Goal: Task Accomplishment & Management: Complete application form

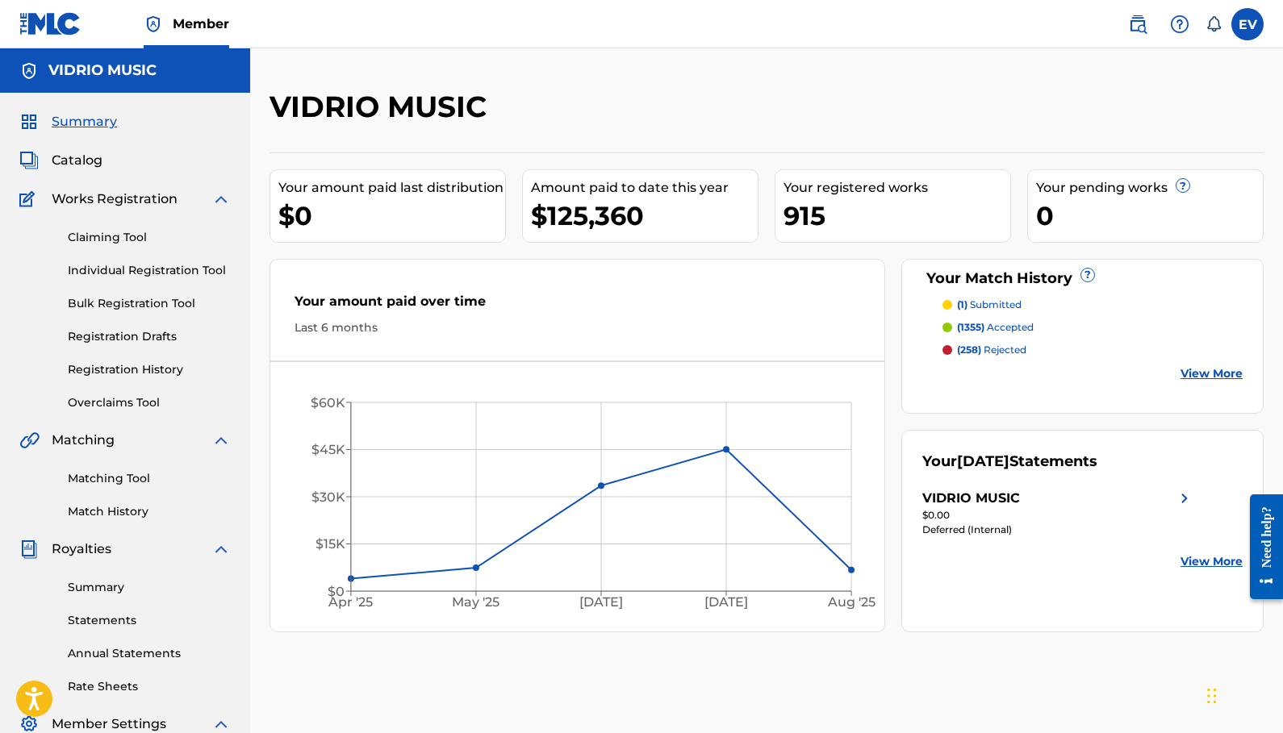
click at [979, 301] on p "(1) submitted" at bounding box center [989, 305] width 65 height 15
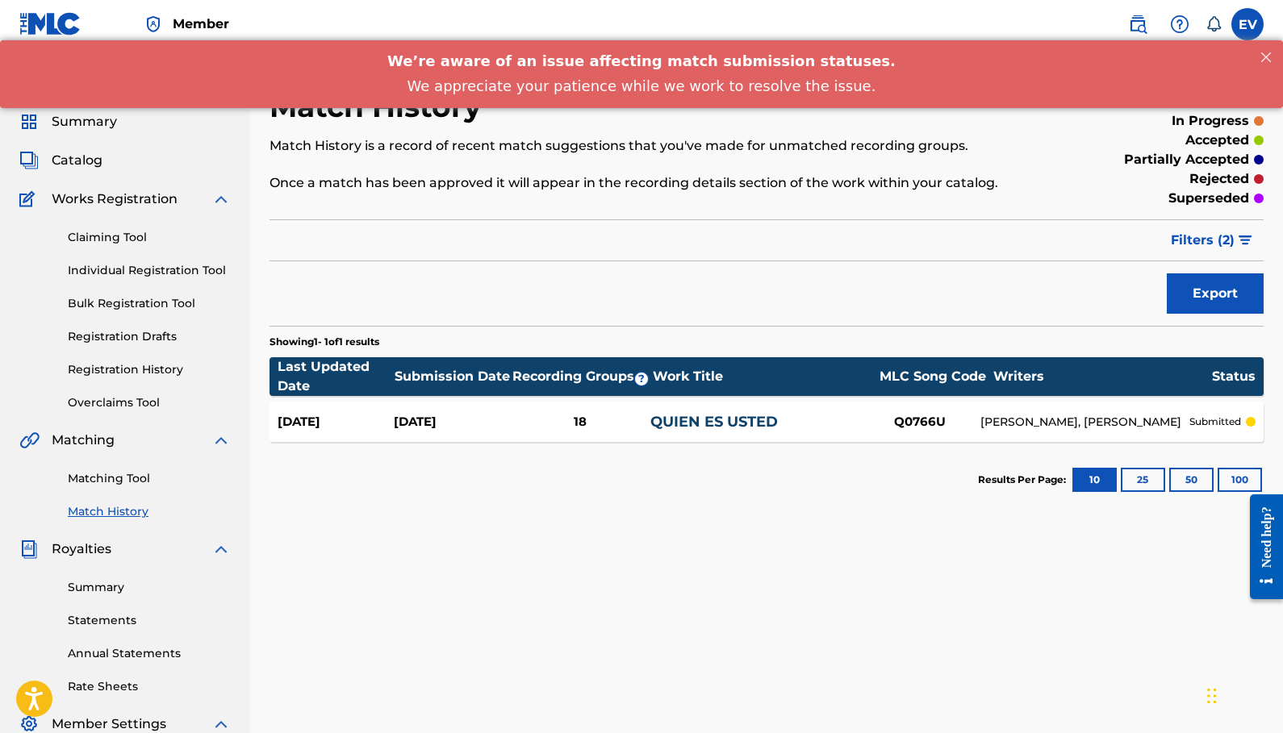
click at [90, 135] on div "Summary Catalog Works Registration Claiming Tool Individual Registration Tool B…" at bounding box center [125, 508] width 250 height 830
click at [86, 127] on span "Summary" at bounding box center [84, 121] width 65 height 19
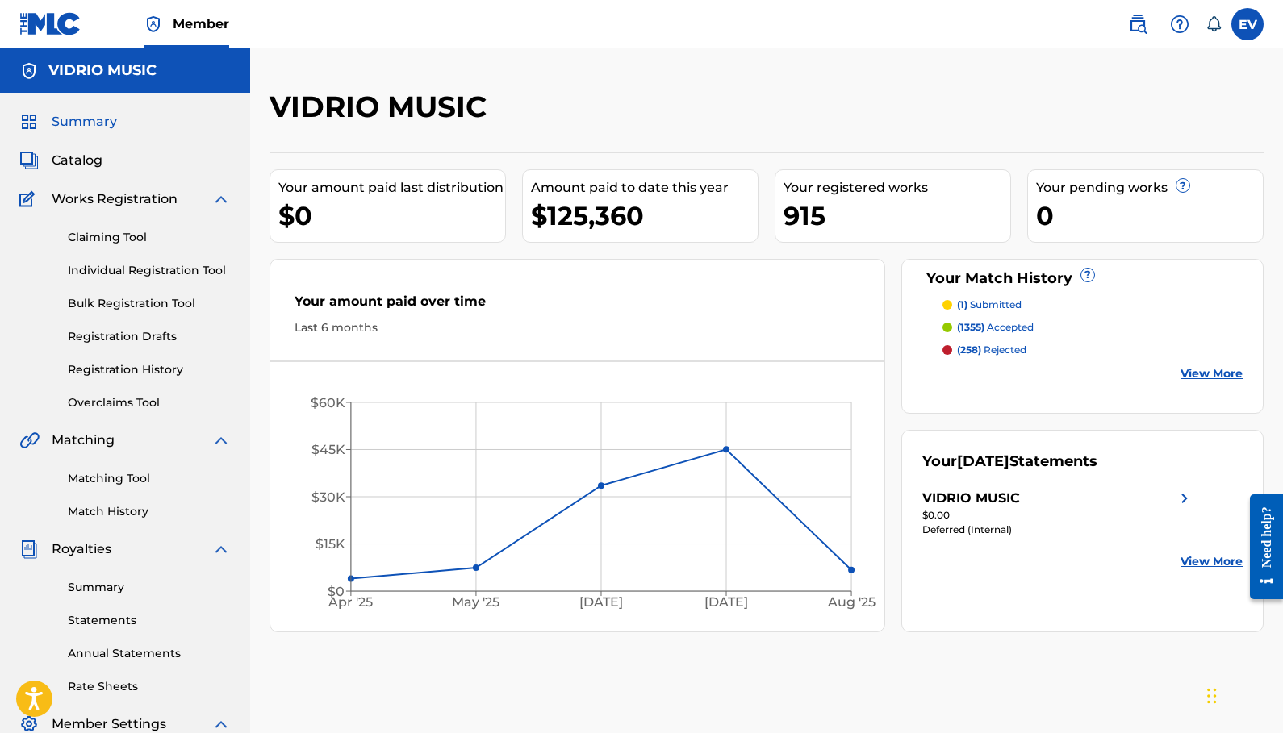
click at [60, 160] on span "Catalog" at bounding box center [77, 160] width 51 height 19
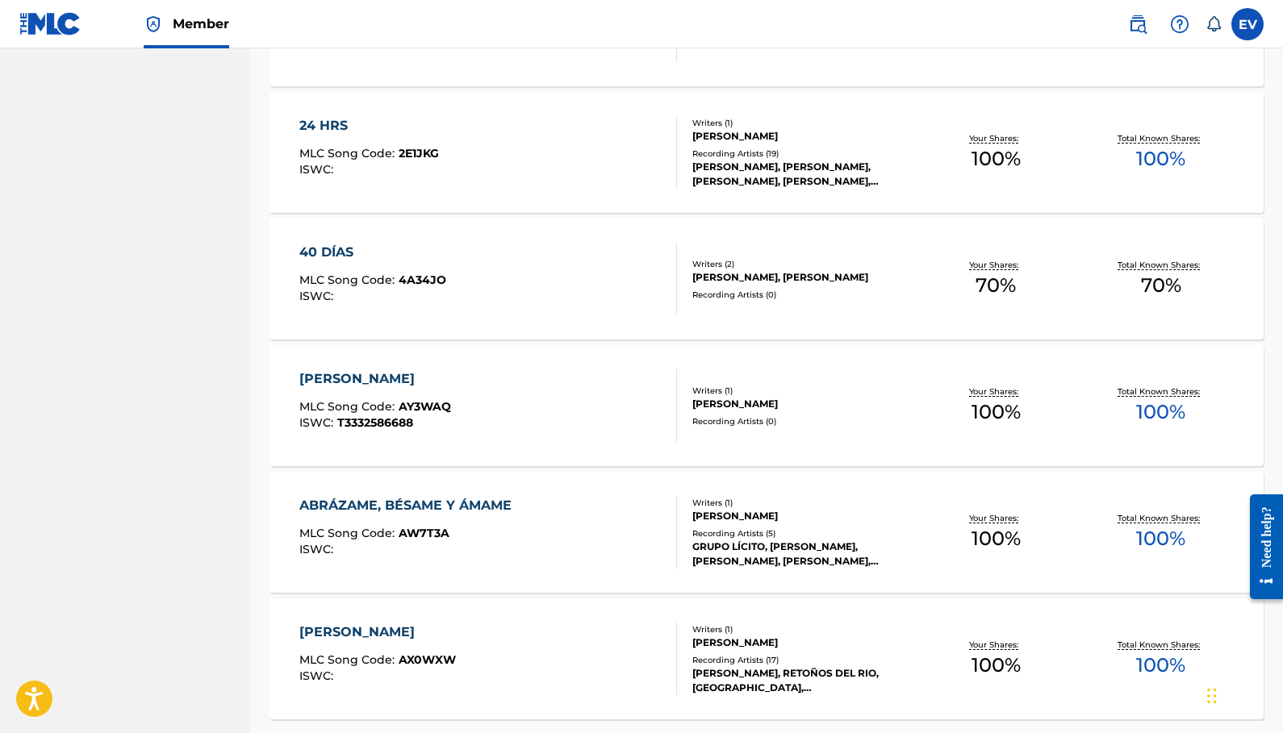
scroll to position [959, 0]
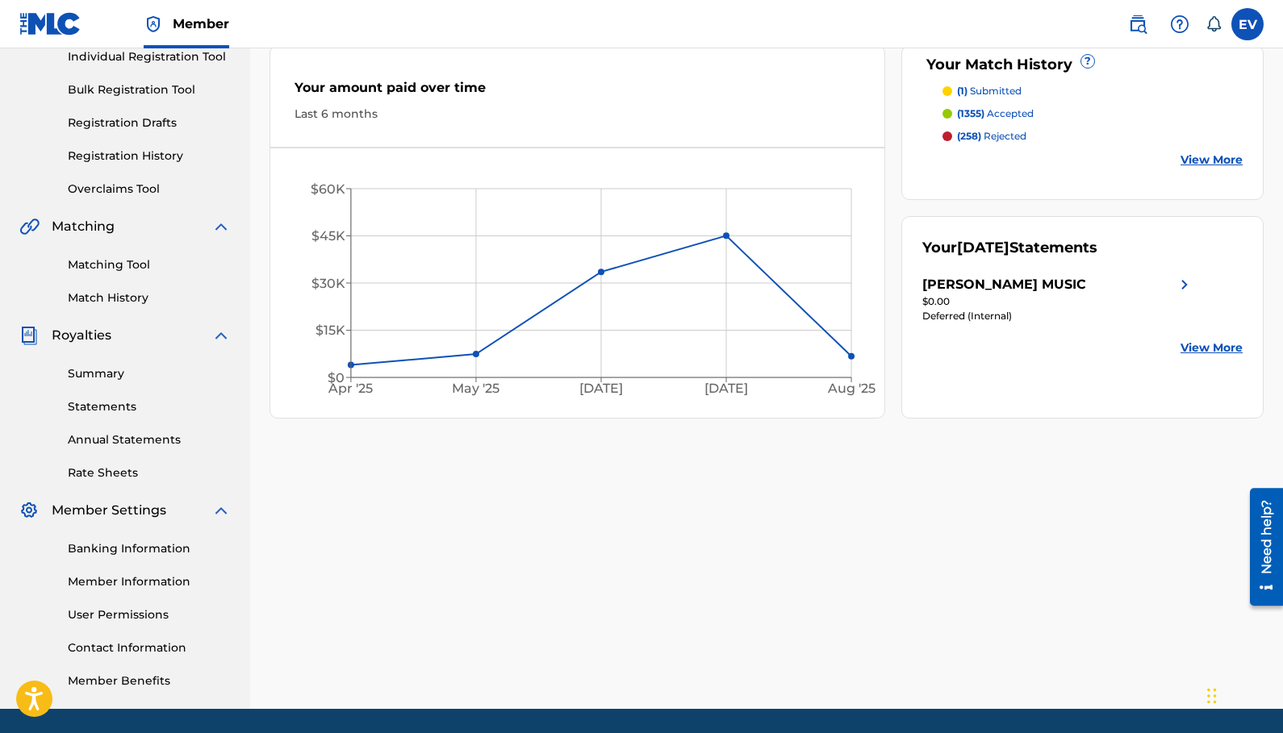
scroll to position [211, 0]
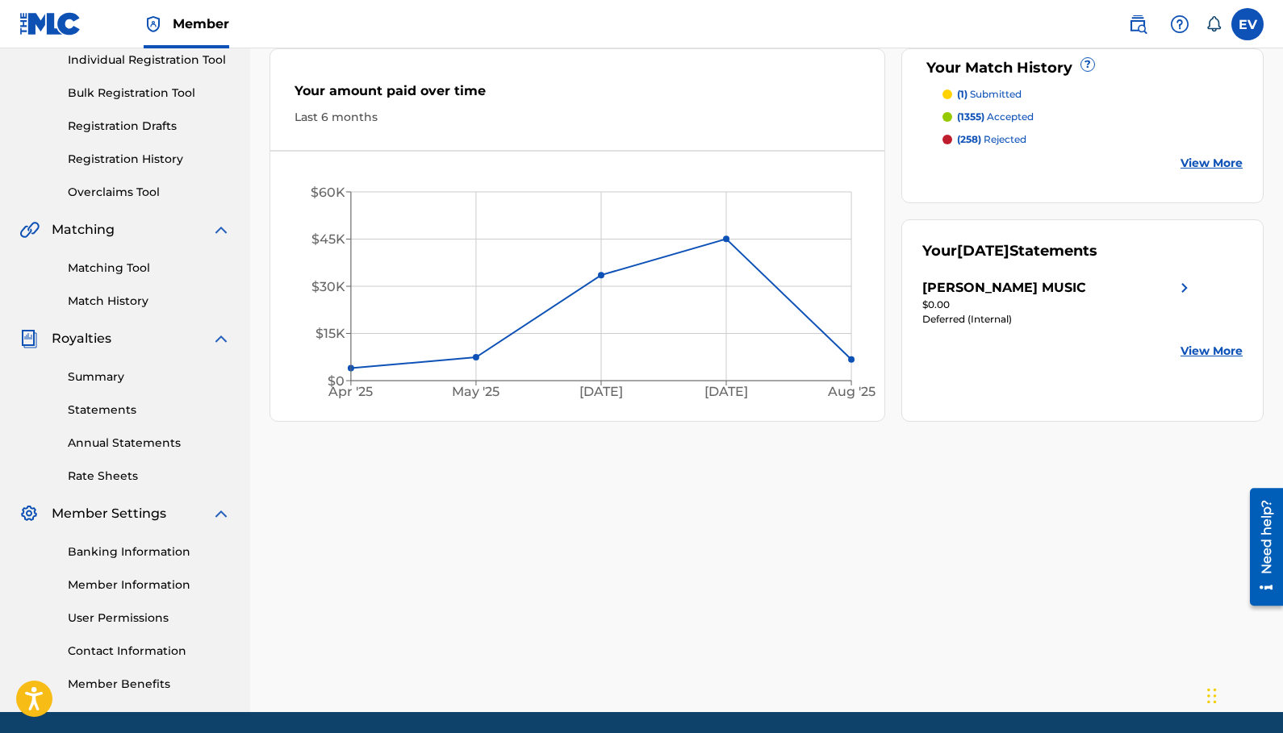
click at [104, 197] on link "Overclaims Tool" at bounding box center [149, 192] width 163 height 17
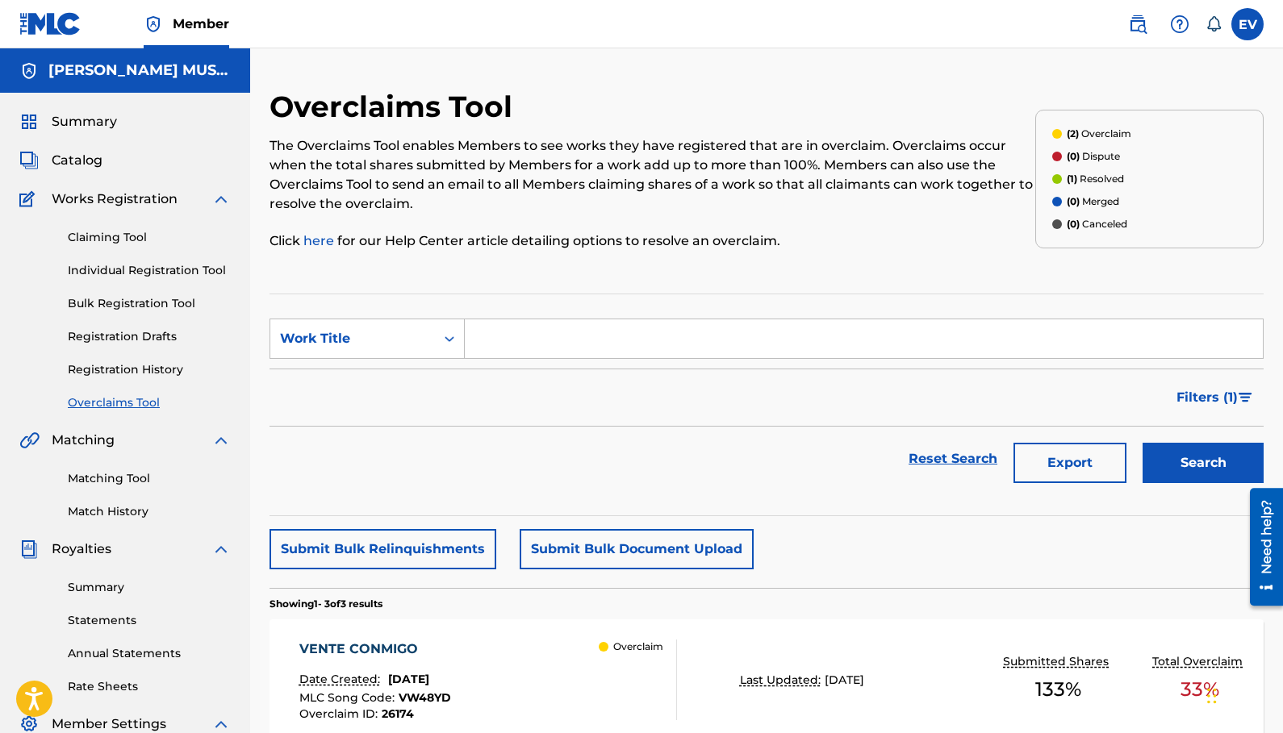
click at [84, 121] on span "Summary" at bounding box center [84, 121] width 65 height 19
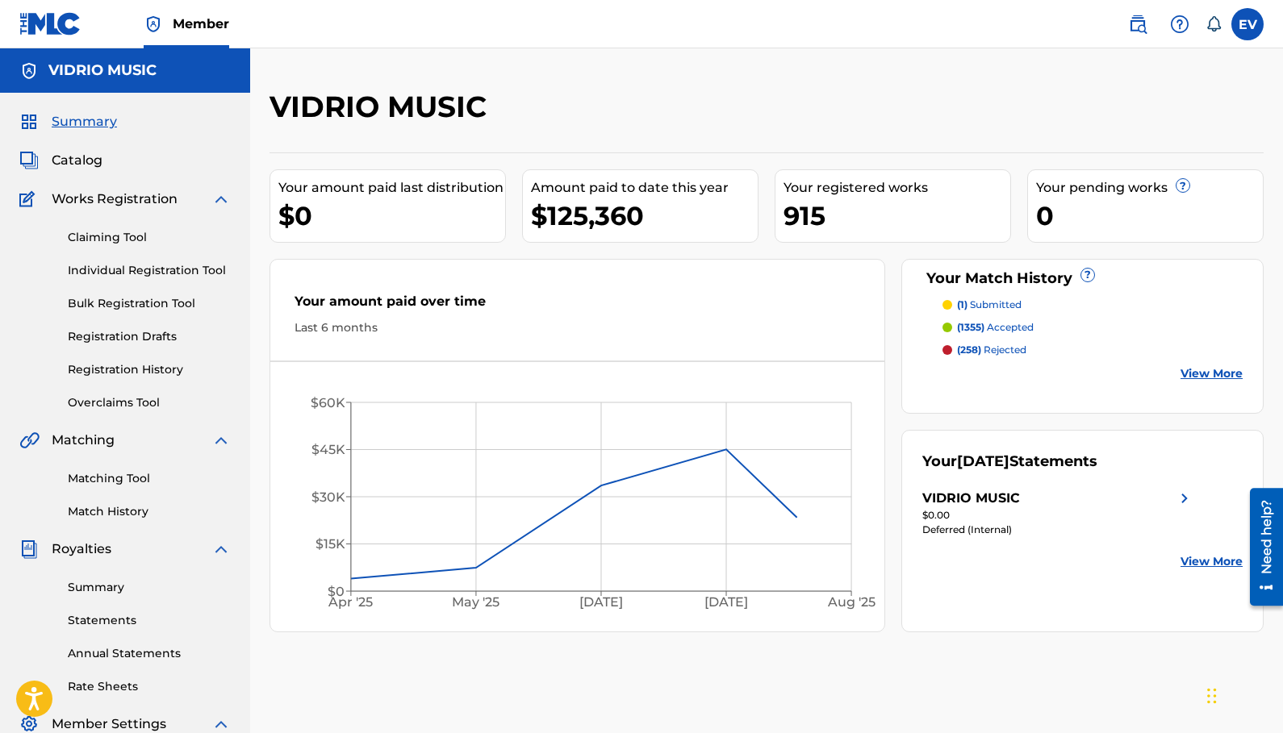
click at [107, 265] on link "Individual Registration Tool" at bounding box center [149, 270] width 163 height 17
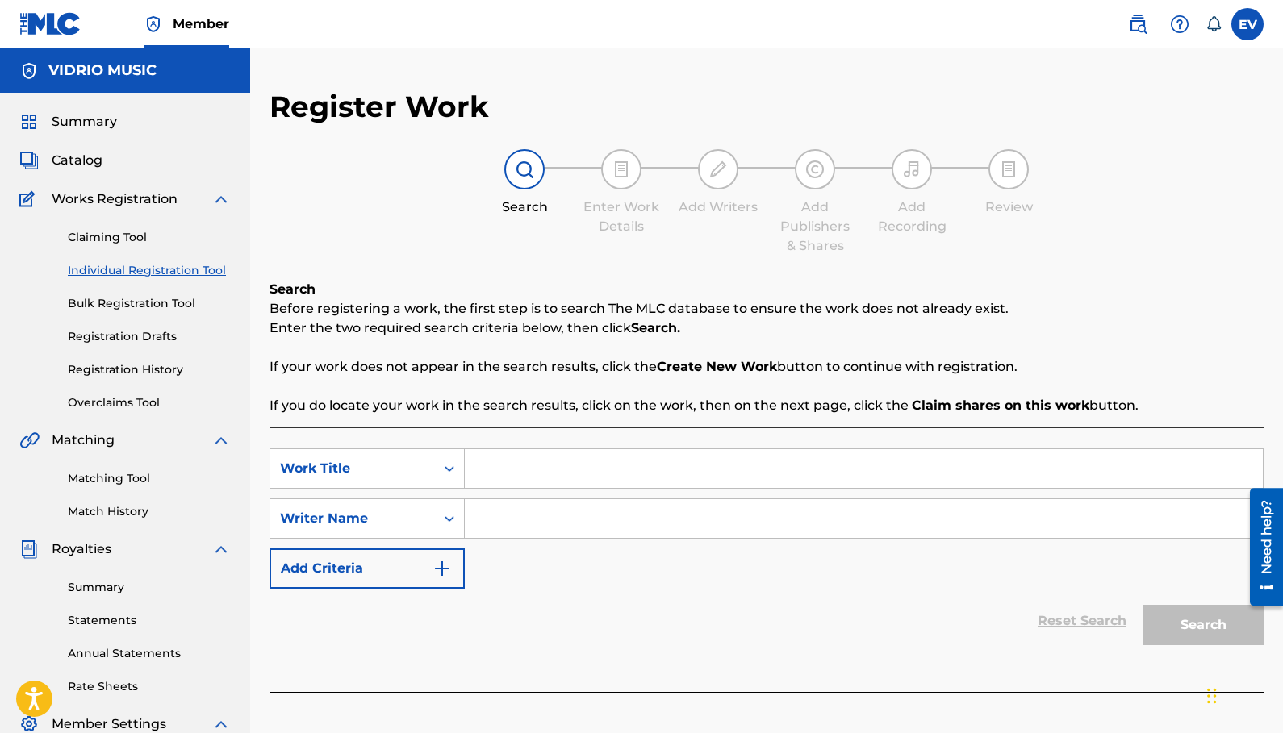
click at [498, 469] on input "Search Form" at bounding box center [864, 468] width 798 height 39
type input "t"
type input "Te perdiste un mujerón"
click at [508, 509] on input "Search Form" at bounding box center [864, 518] width 798 height 39
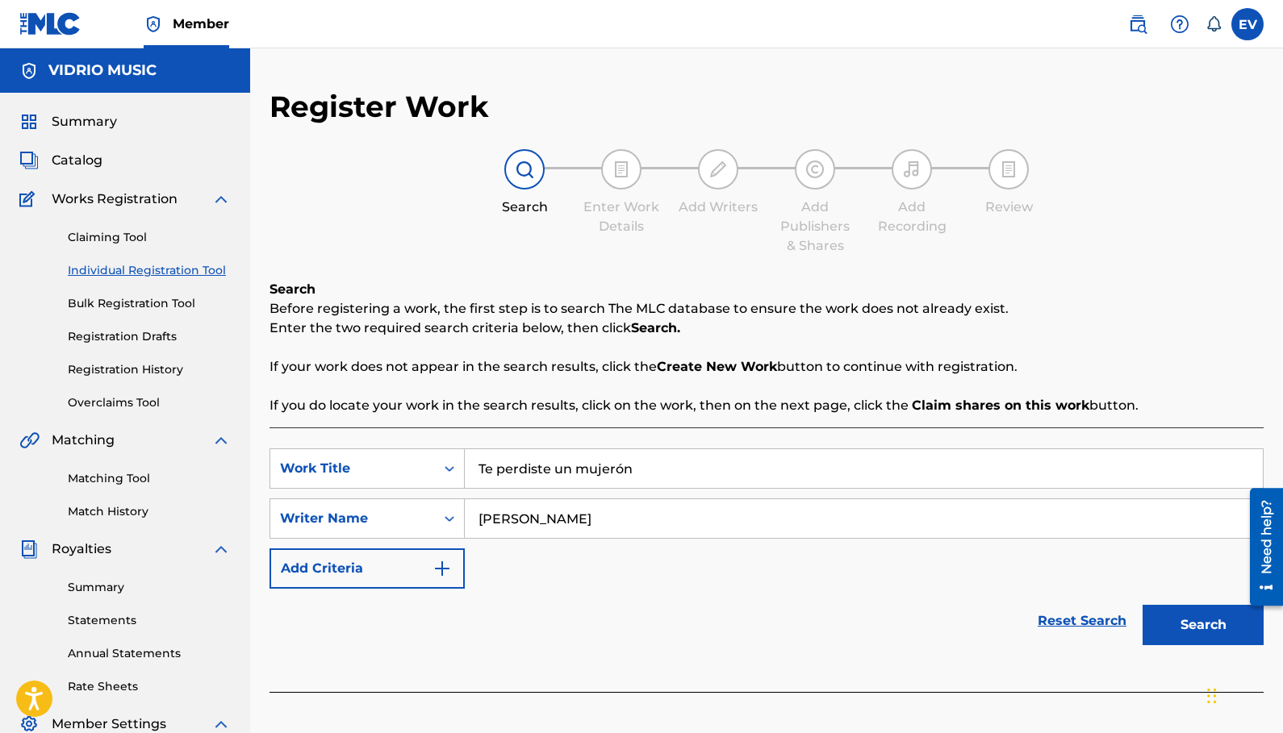
type input "Erika Vidrio"
click at [1173, 625] on button "Search" at bounding box center [1202, 625] width 121 height 40
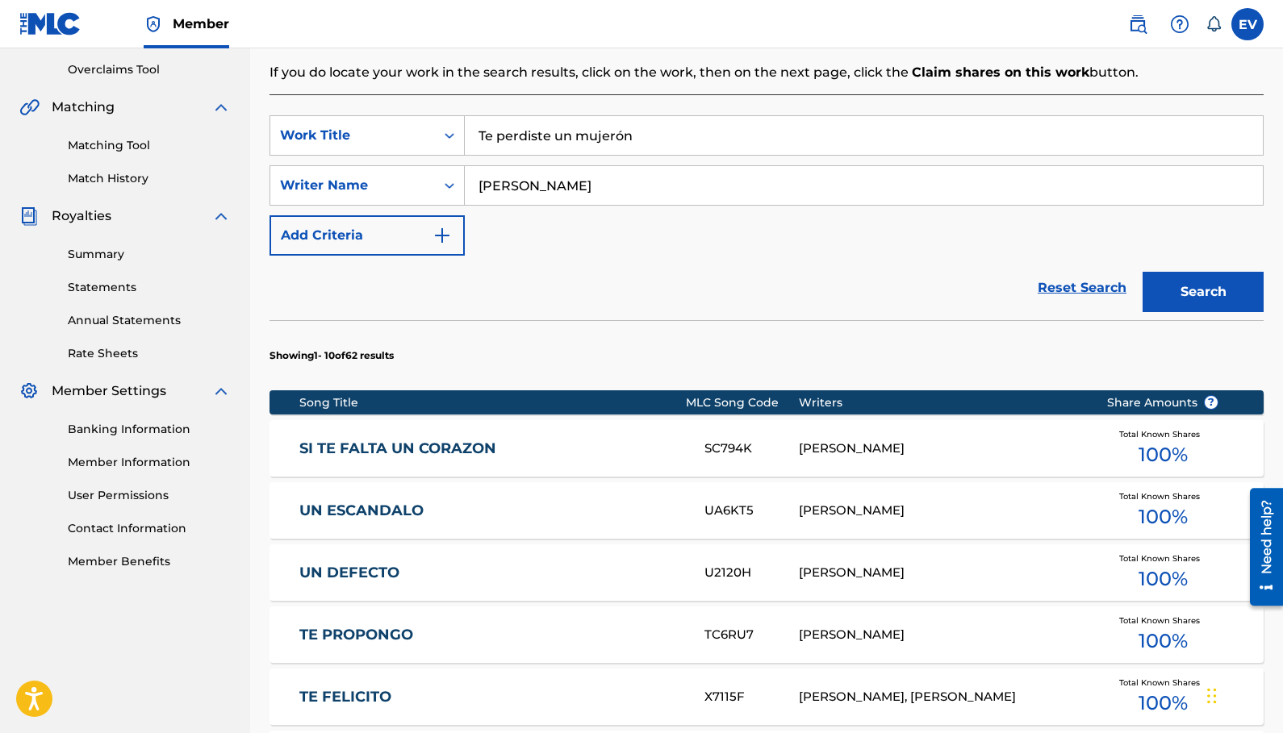
scroll to position [918, 0]
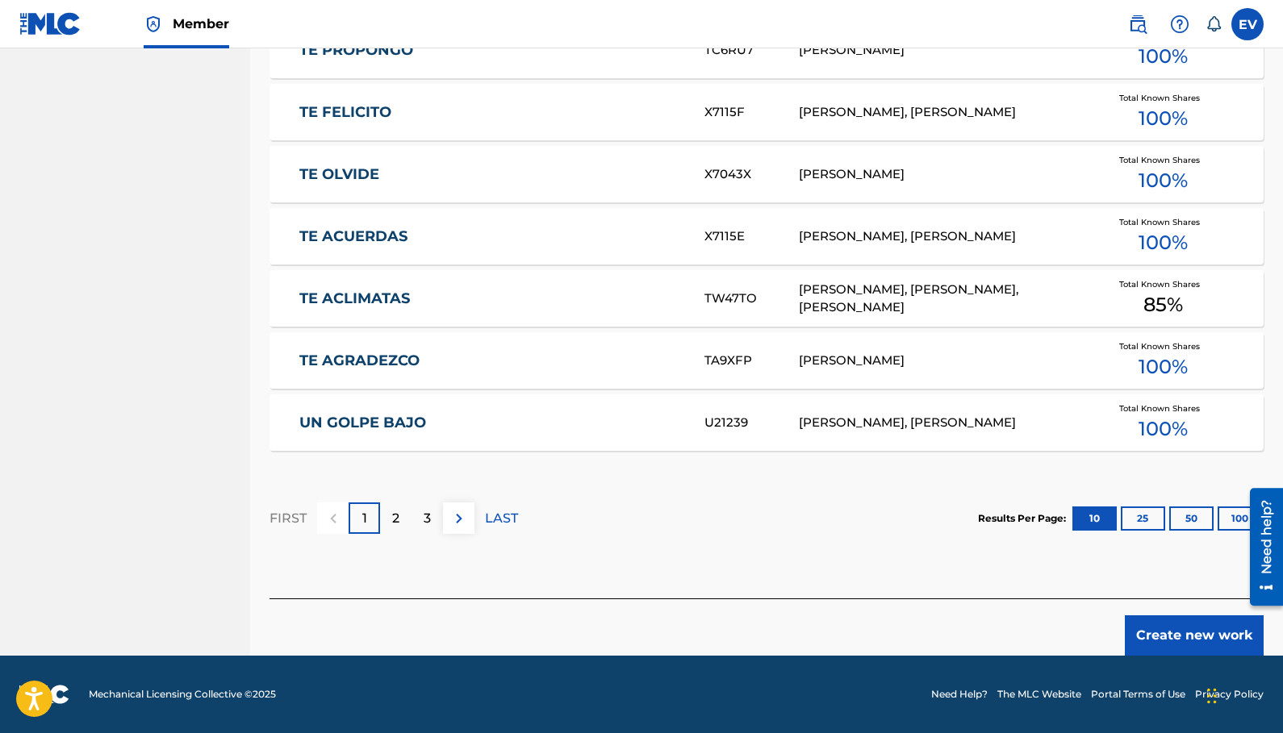
click at [1167, 628] on button "Create new work" at bounding box center [1194, 636] width 139 height 40
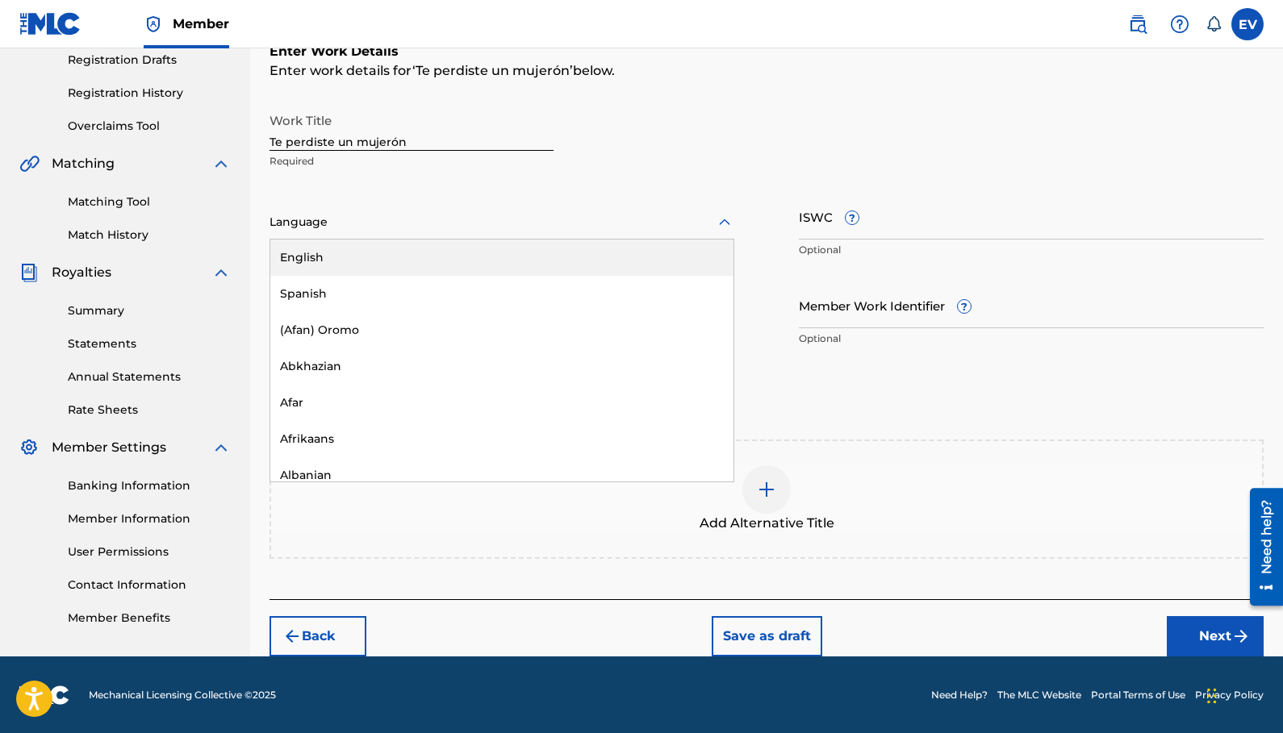
click at [329, 214] on div at bounding box center [501, 222] width 465 height 20
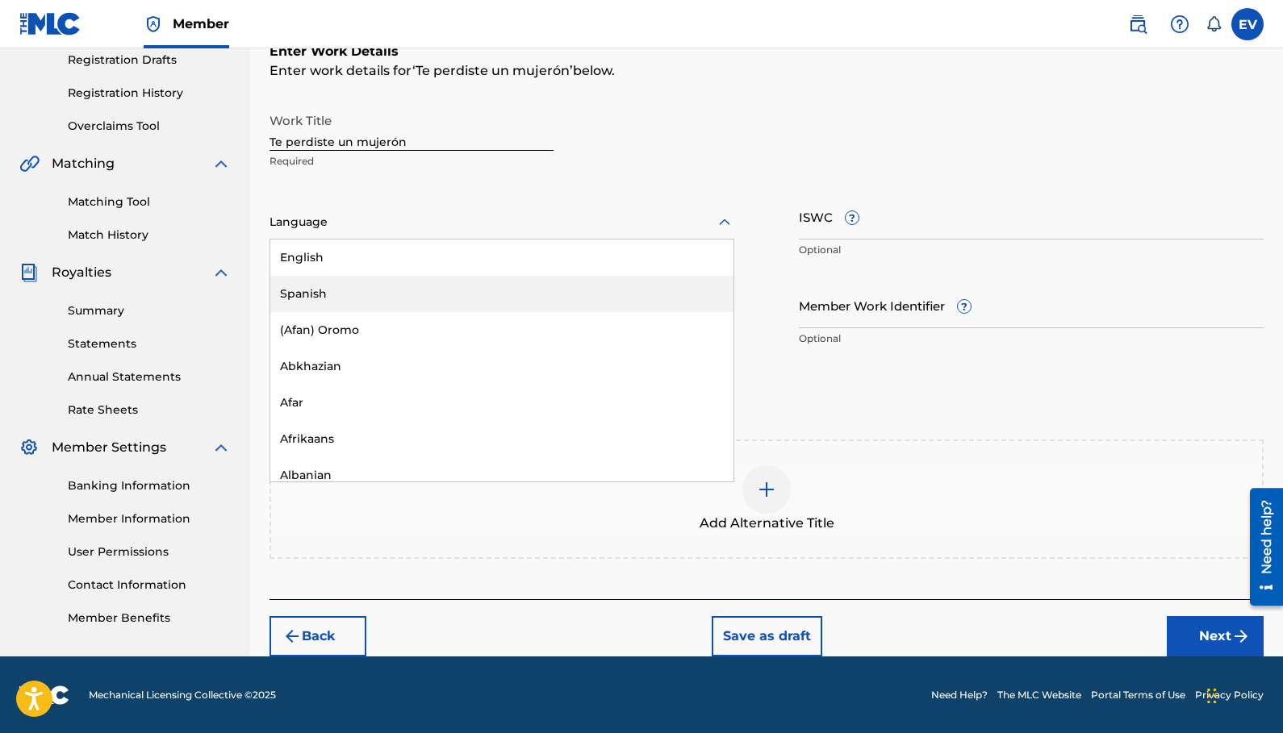
click at [327, 300] on div "Spanish" at bounding box center [501, 294] width 463 height 36
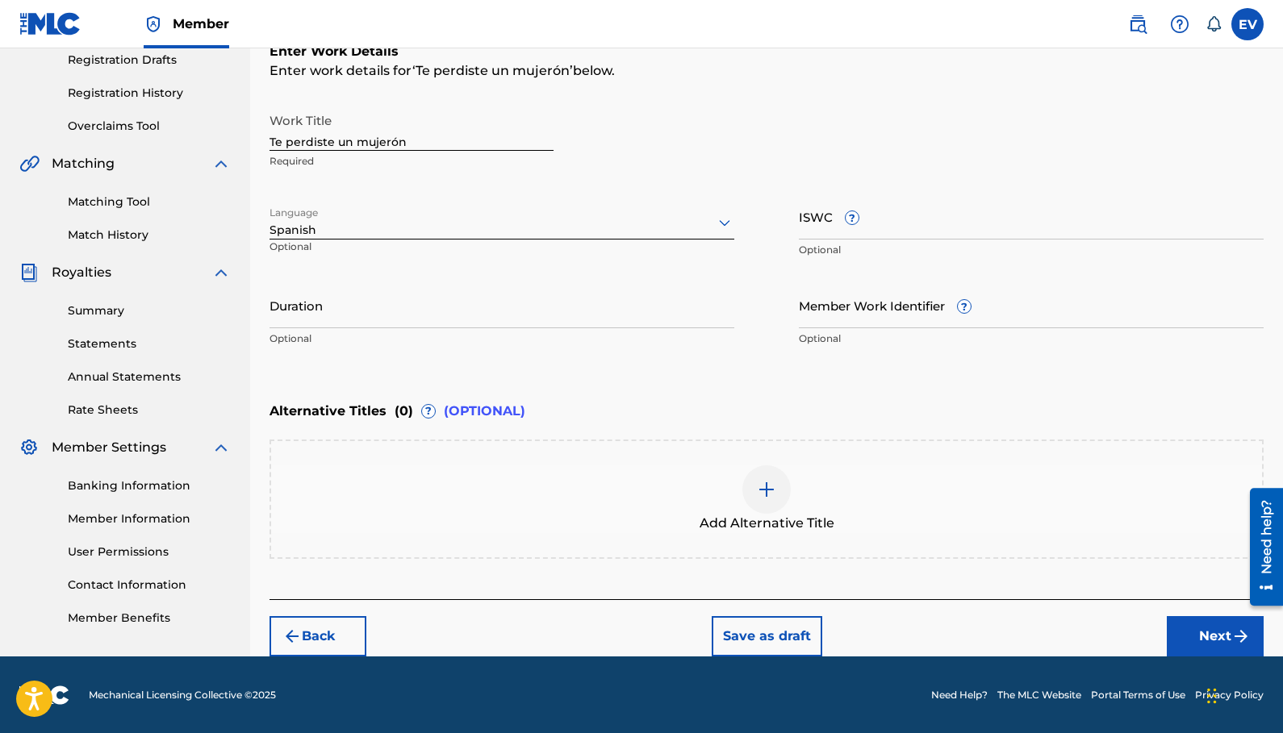
click at [1202, 632] on button "Next" at bounding box center [1215, 636] width 97 height 40
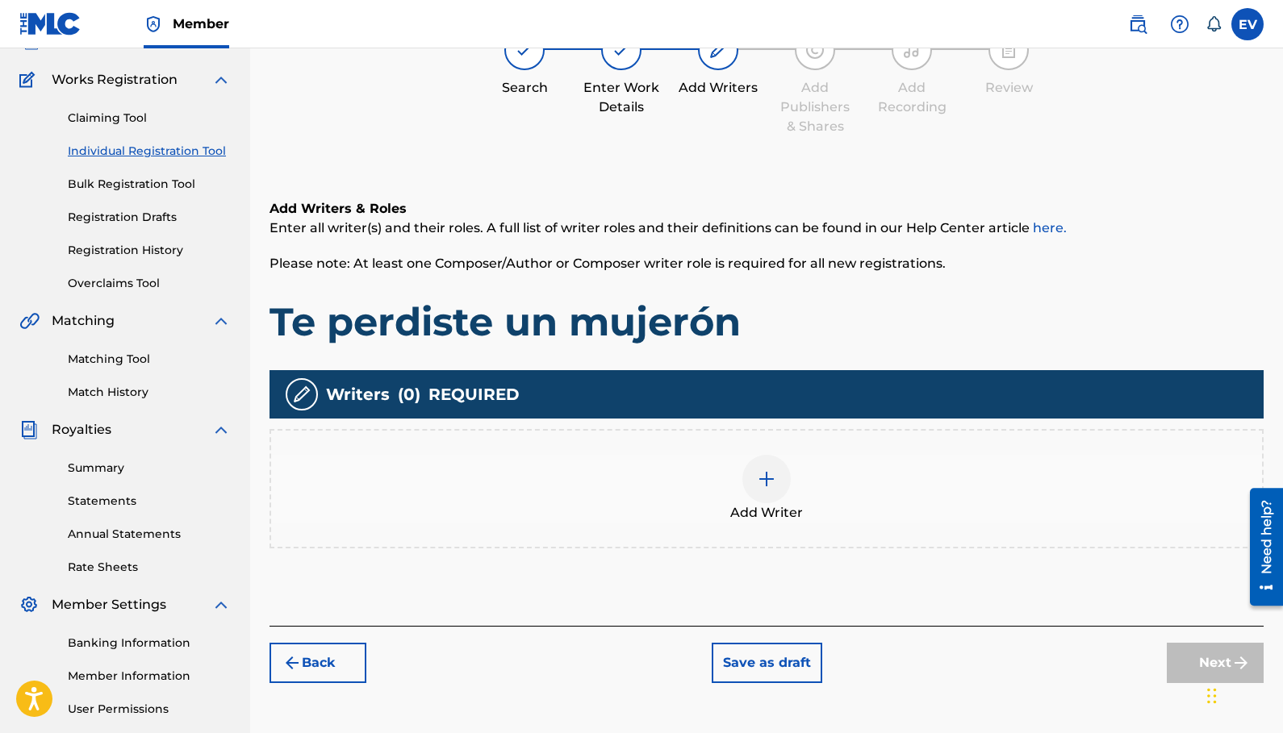
scroll to position [73, 0]
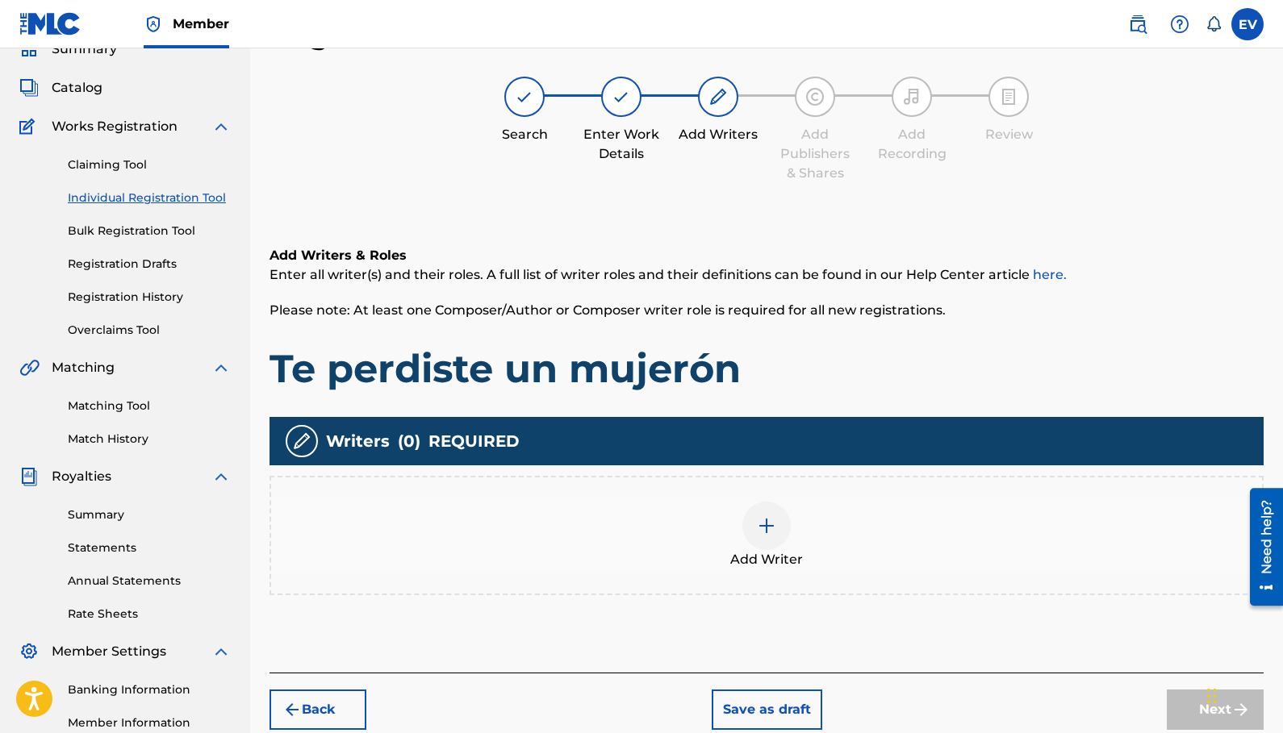
click at [766, 522] on img at bounding box center [766, 525] width 19 height 19
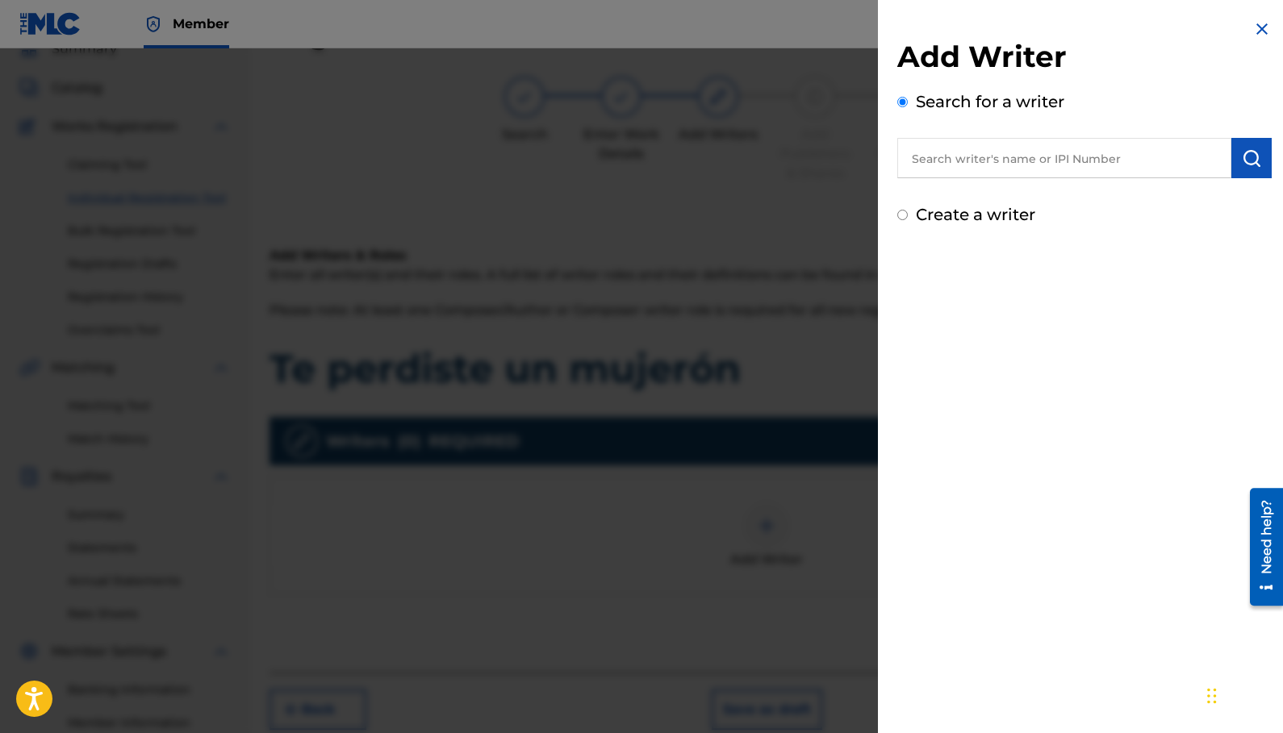
click at [974, 165] on input "text" at bounding box center [1064, 158] width 334 height 40
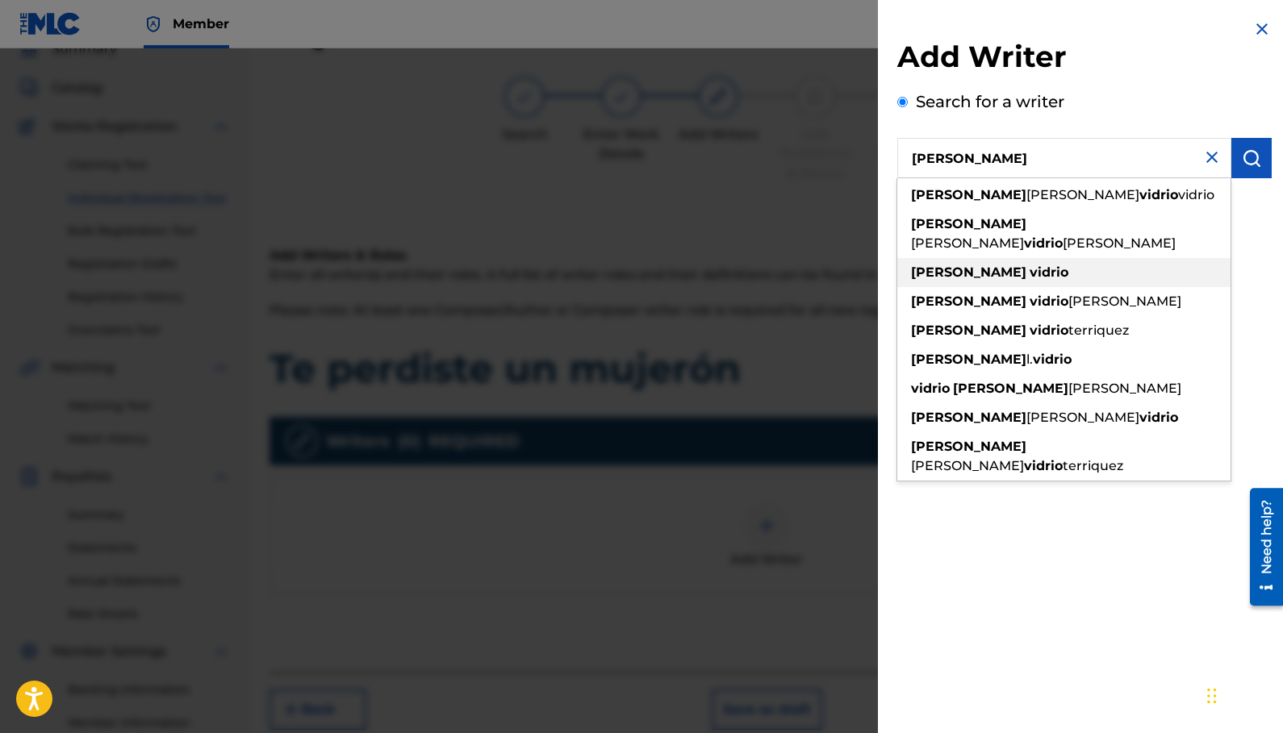
type input "erika vidrio"
click at [1030, 265] on strong "vidrio" at bounding box center [1049, 272] width 39 height 15
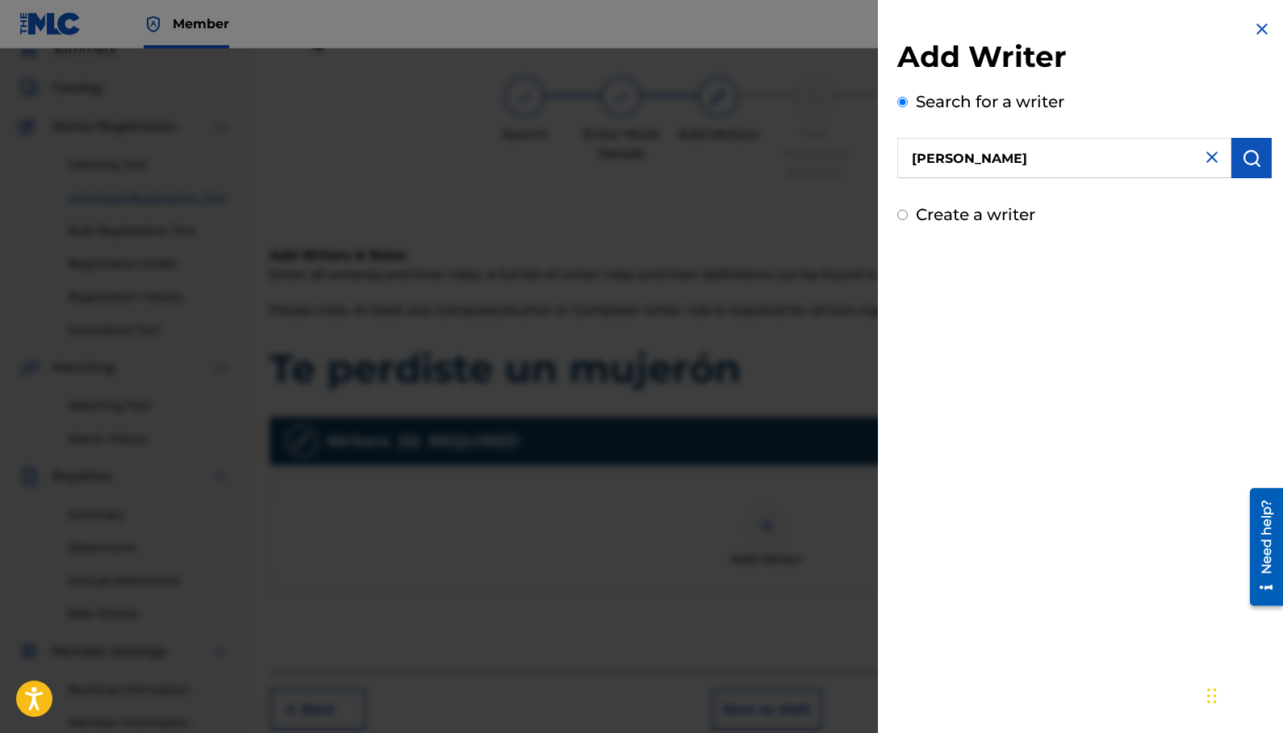
click at [1249, 161] on img "submit" at bounding box center [1251, 157] width 19 height 19
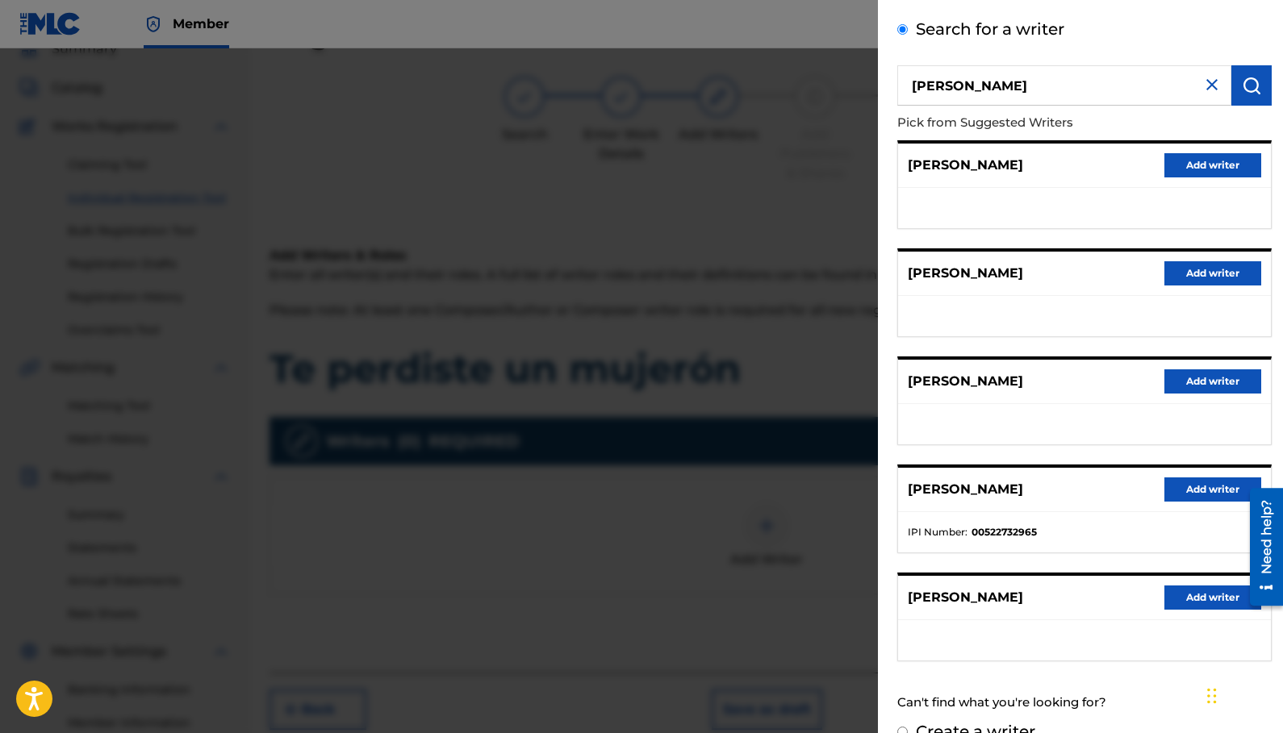
click at [1189, 484] on button "Add writer" at bounding box center [1212, 490] width 97 height 24
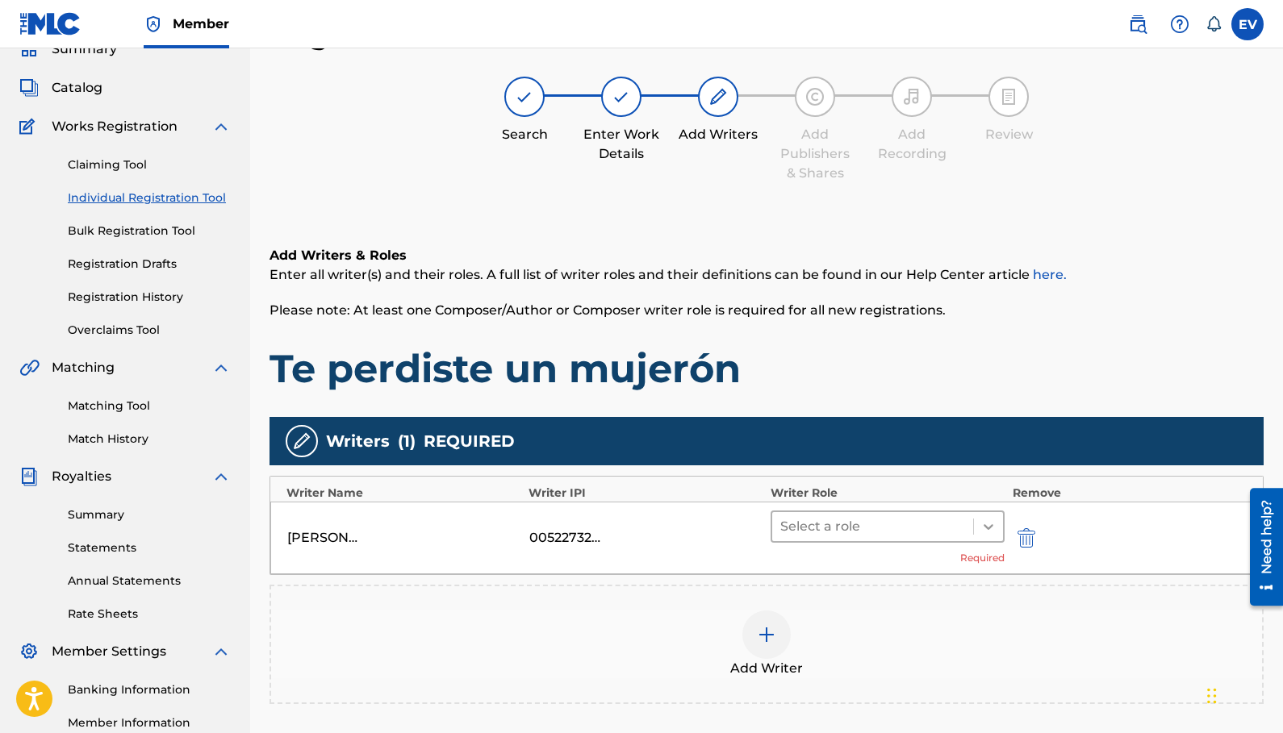
scroll to position [107, 0]
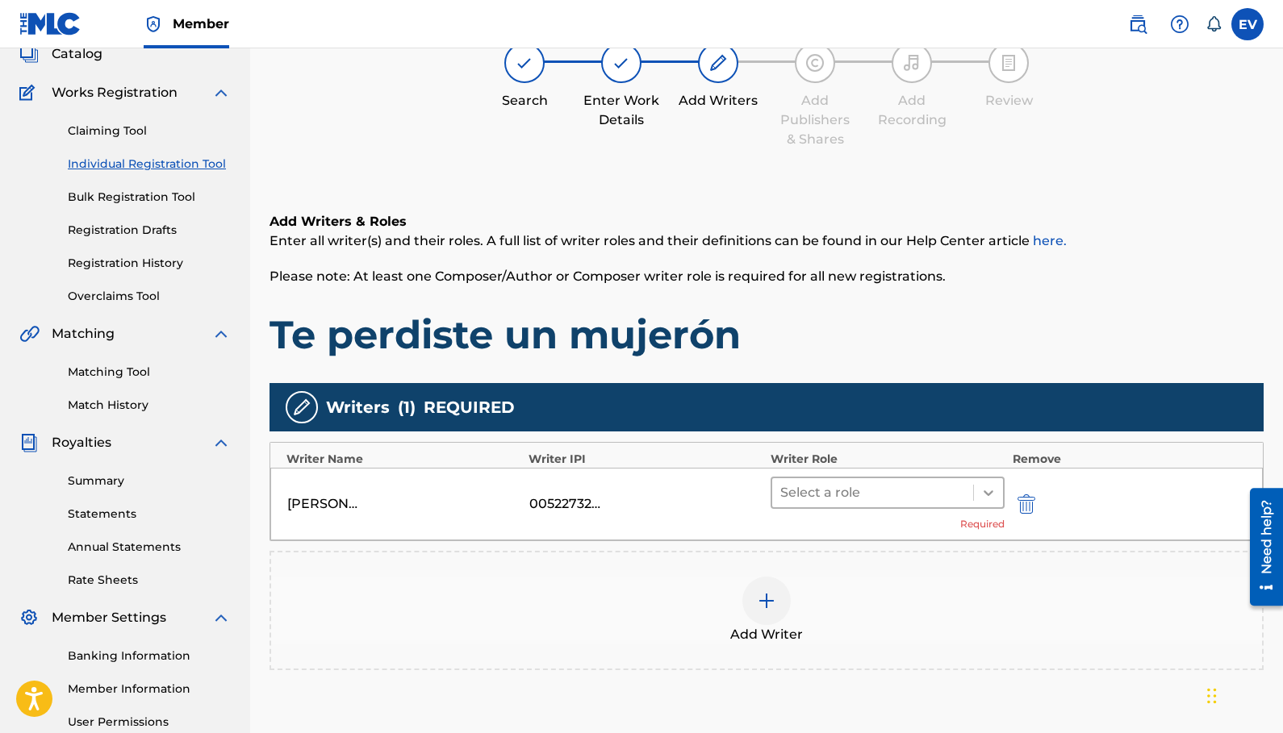
click at [987, 491] on icon at bounding box center [988, 493] width 16 height 16
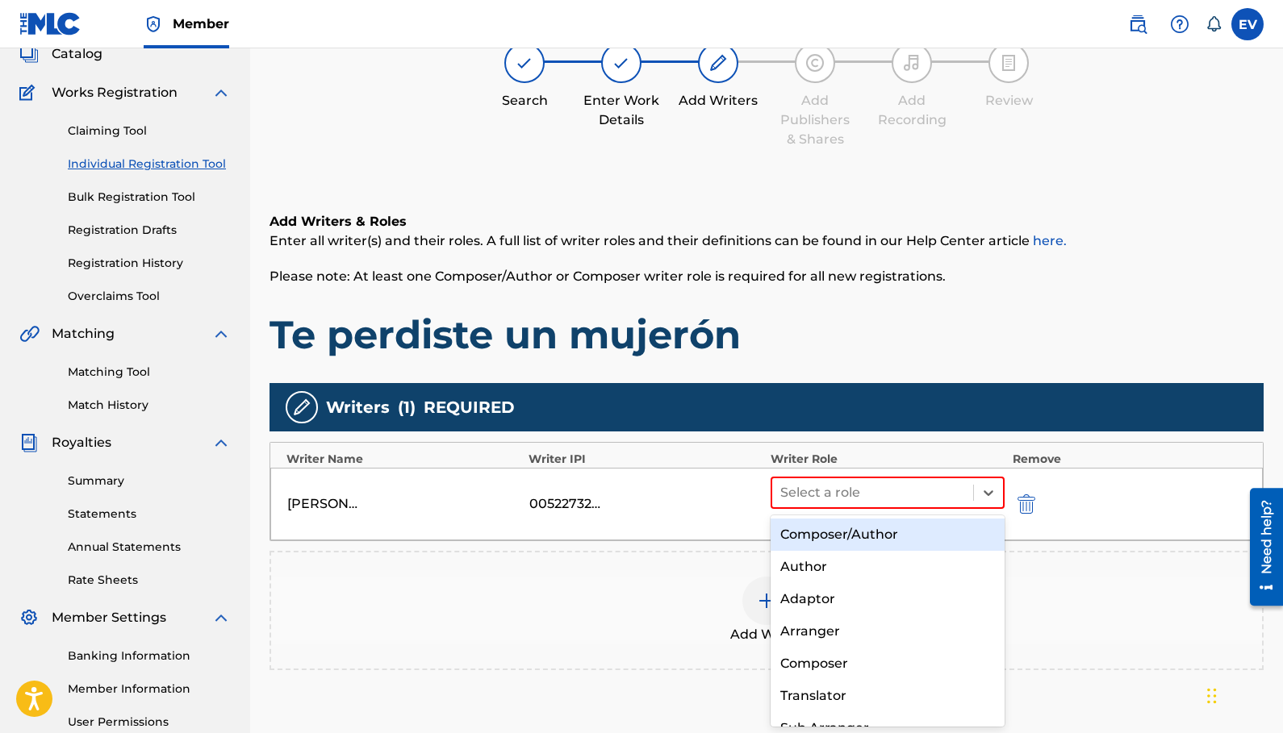
click at [933, 528] on div "Composer/Author" at bounding box center [888, 535] width 234 height 32
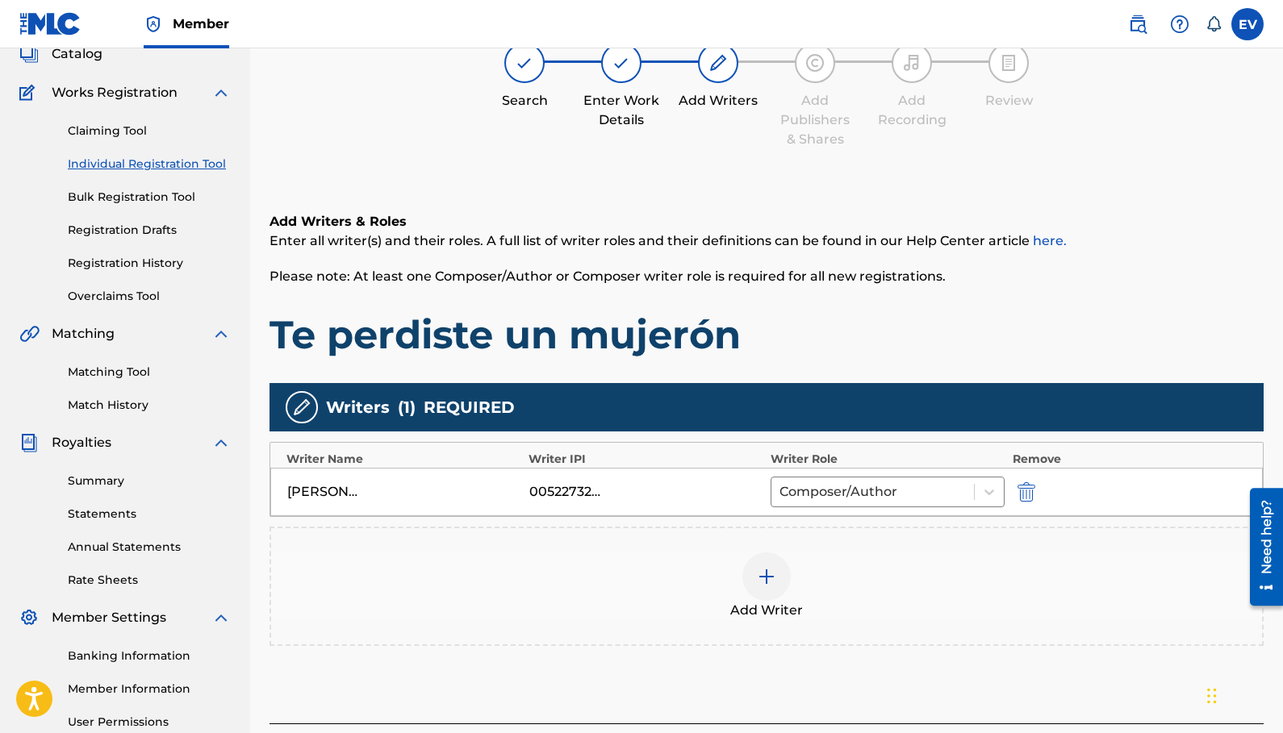
scroll to position [267, 0]
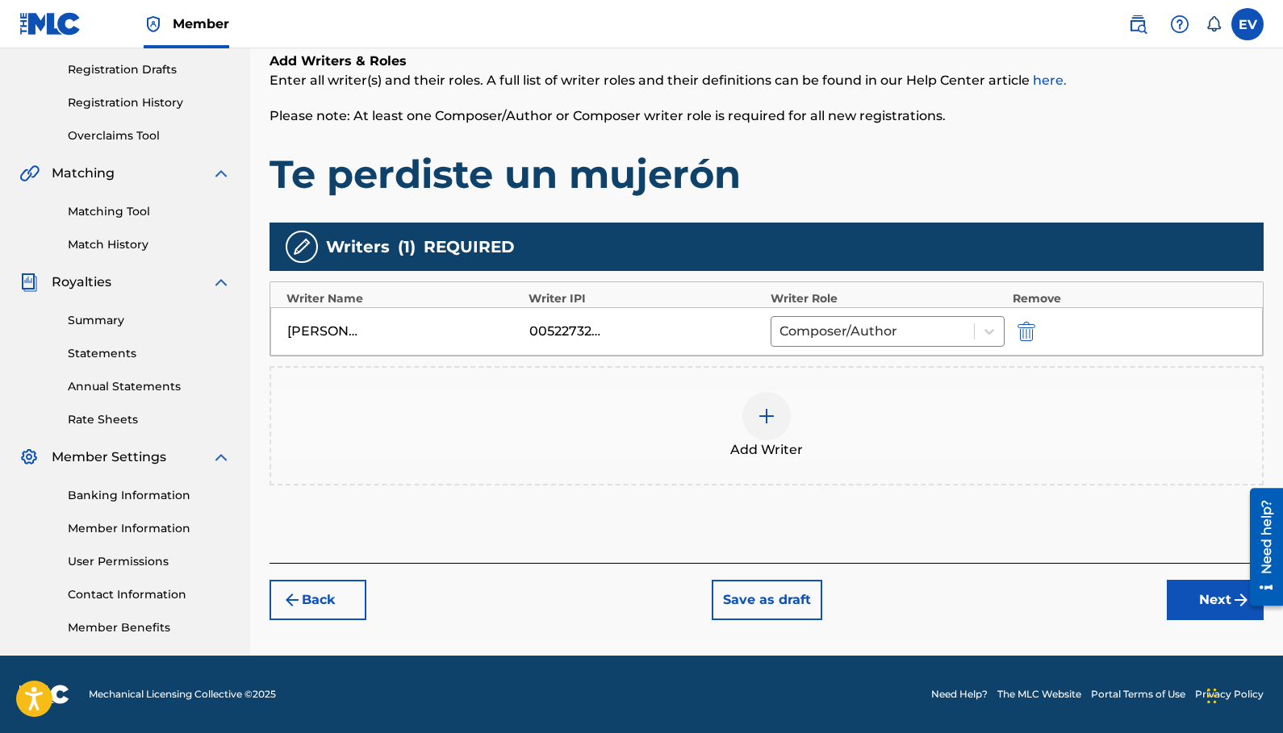
click at [1212, 606] on button "Next" at bounding box center [1215, 600] width 97 height 40
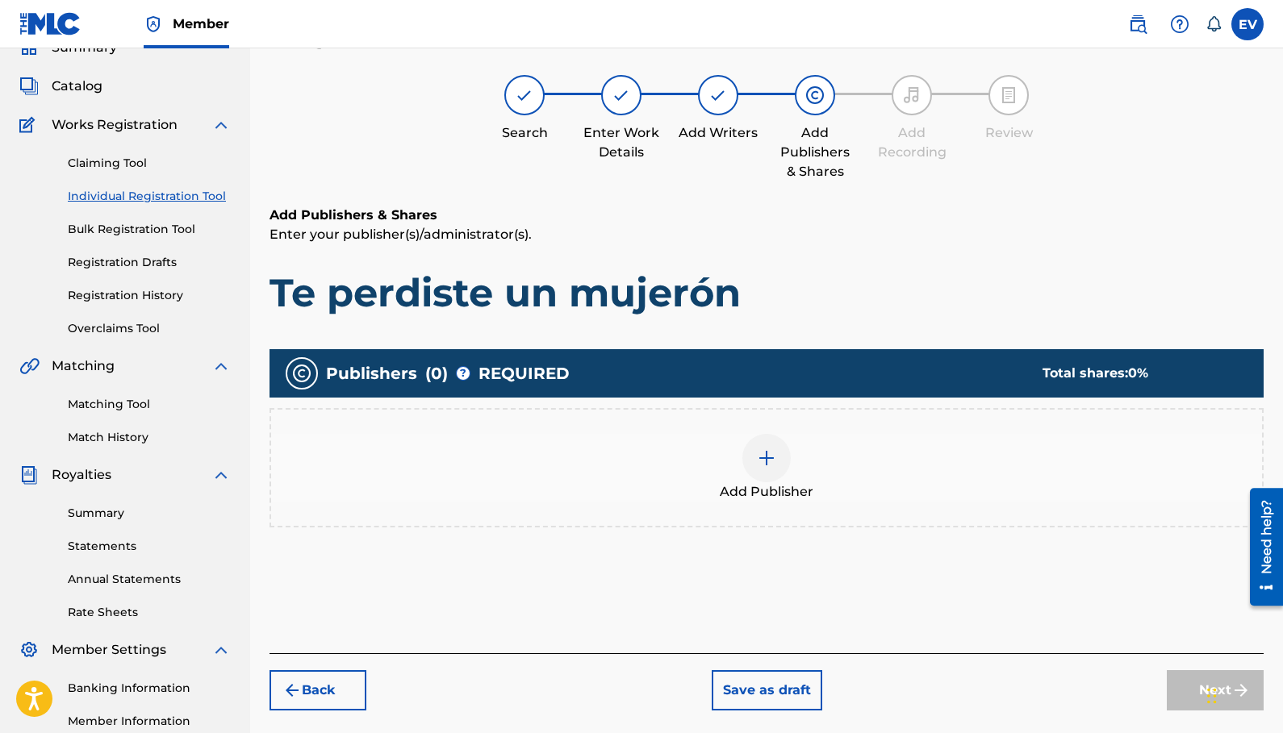
scroll to position [73, 0]
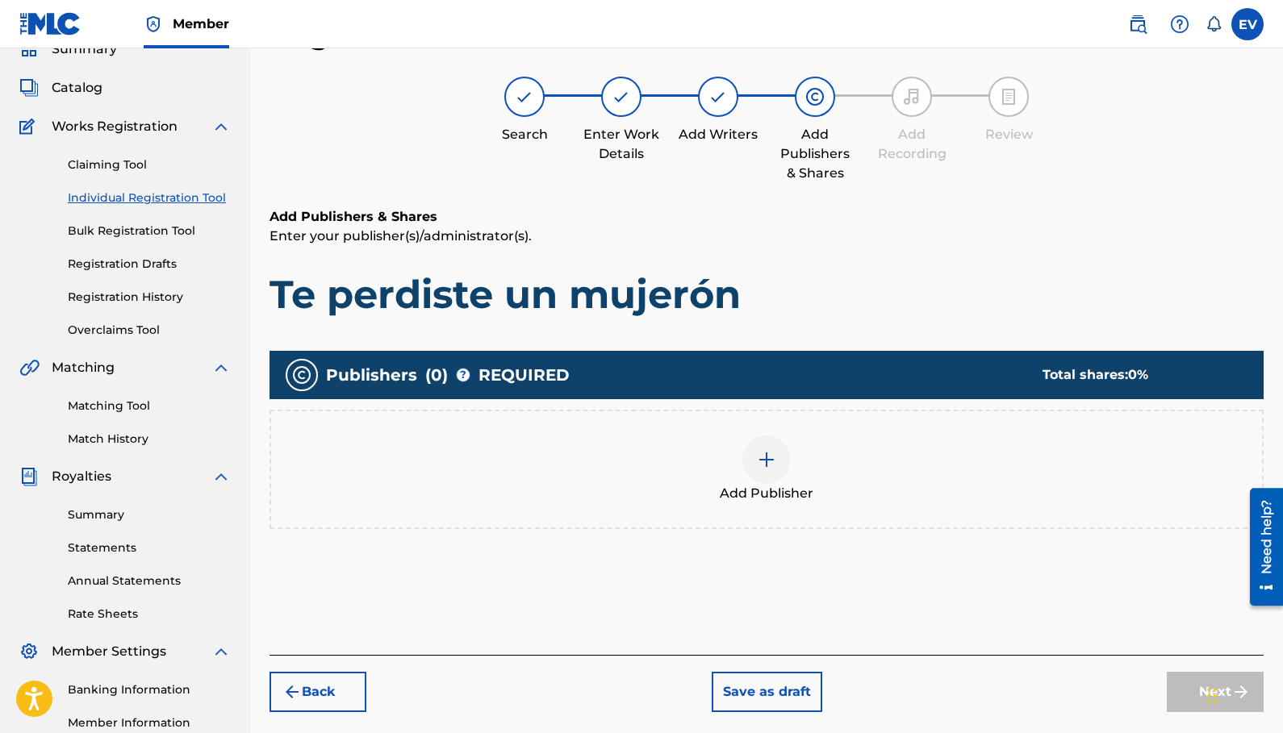
click at [768, 464] on img at bounding box center [766, 459] width 19 height 19
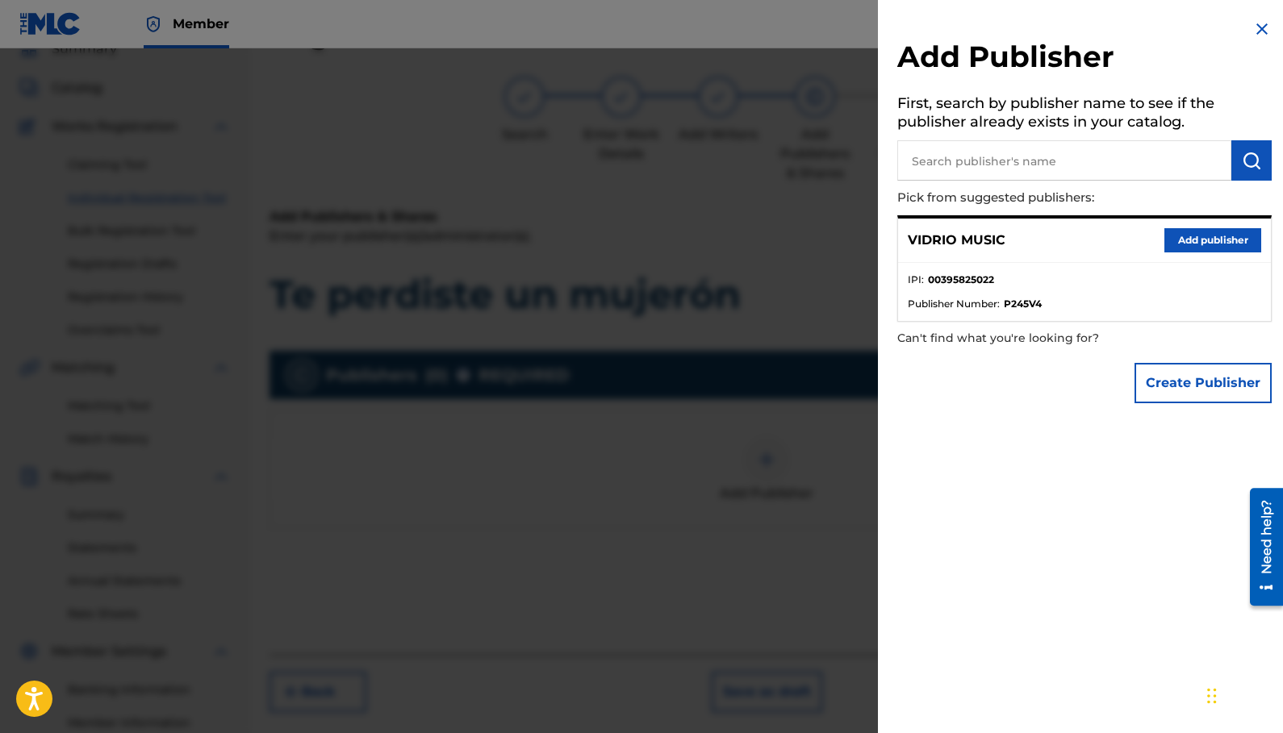
click at [1176, 238] on button "Add publisher" at bounding box center [1212, 240] width 97 height 24
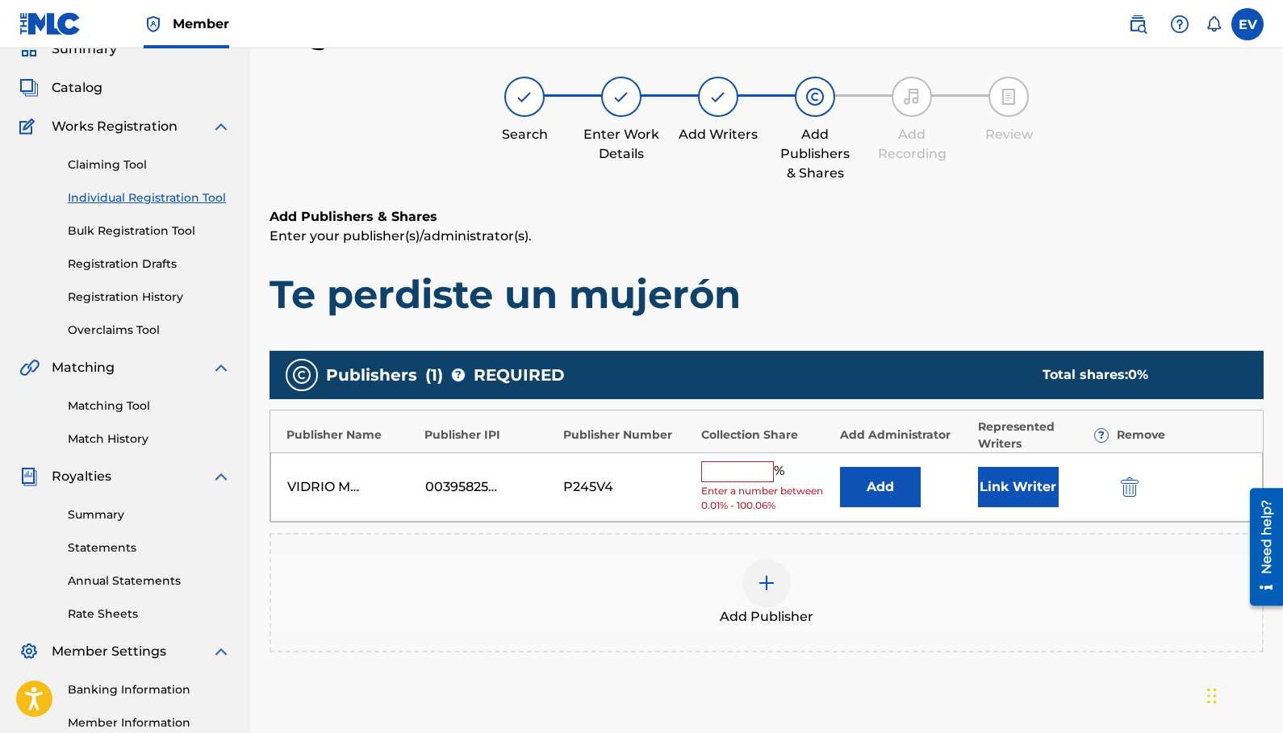
click at [758, 474] on input "text" at bounding box center [737, 472] width 73 height 21
type input "100"
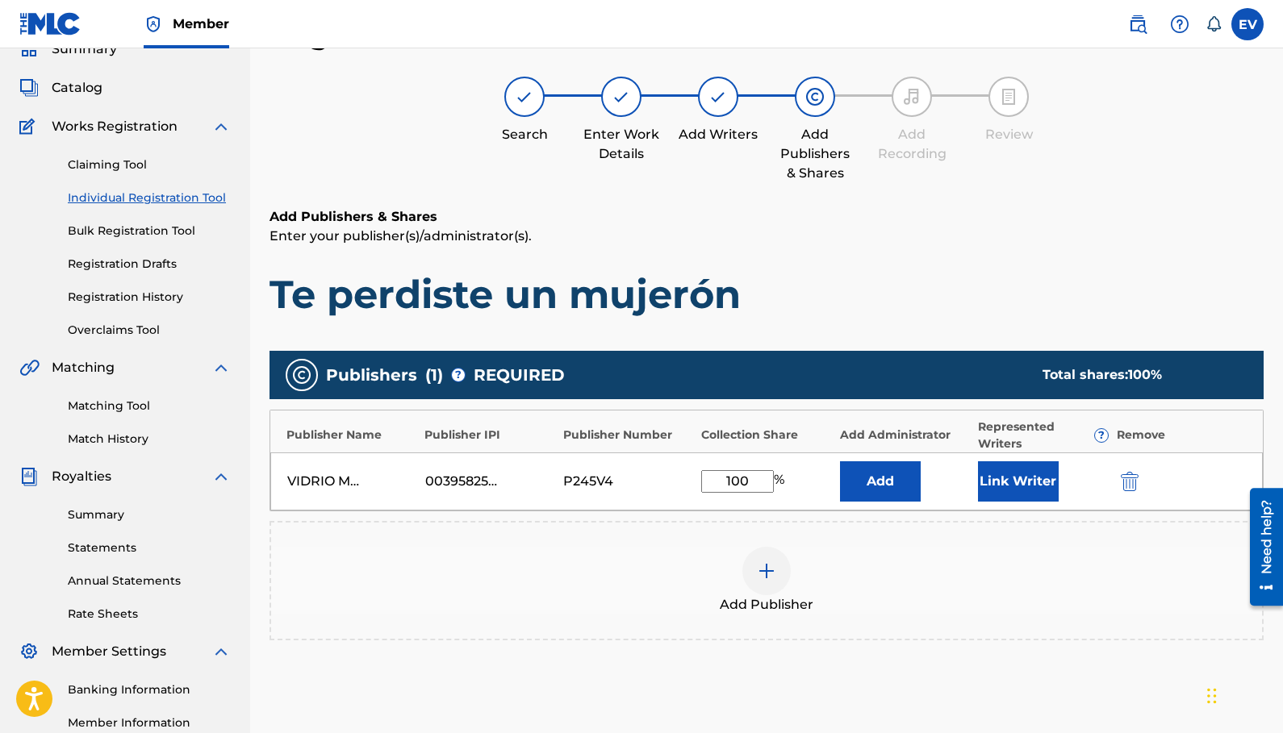
click at [1038, 476] on button "Link Writer" at bounding box center [1018, 482] width 81 height 40
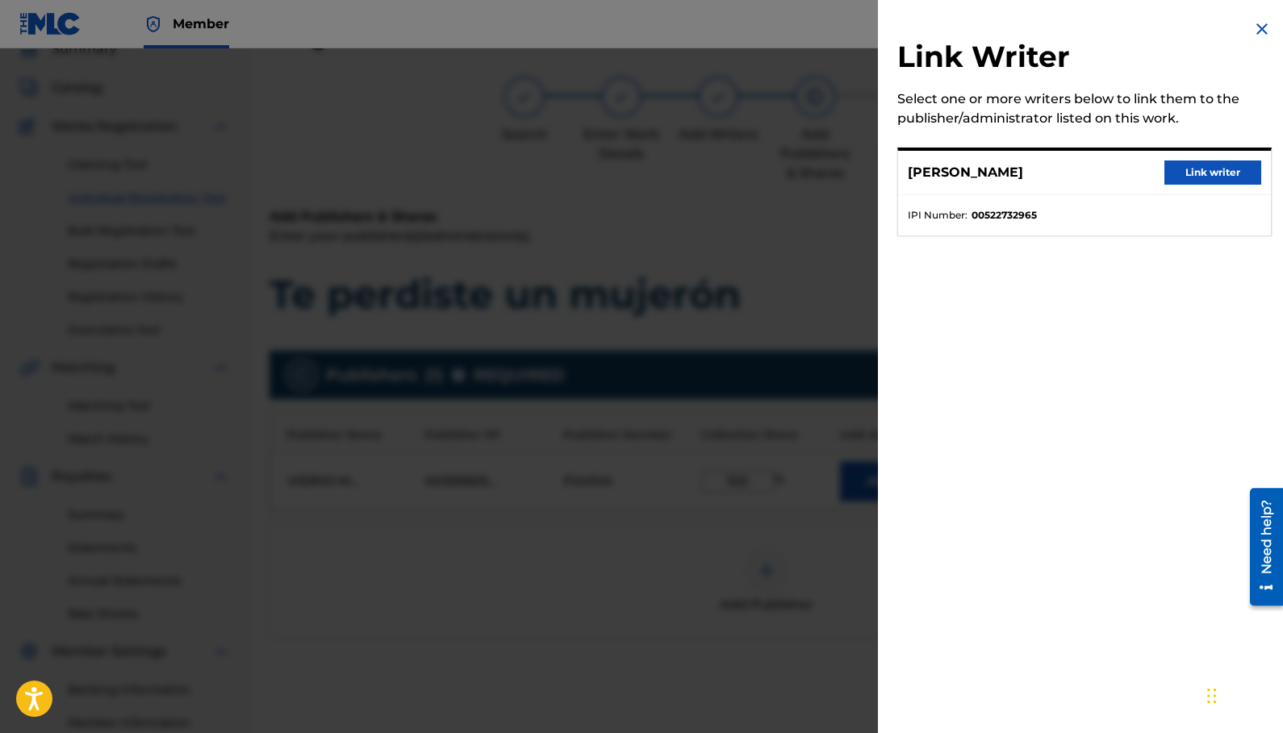
click at [1183, 170] on button "Link writer" at bounding box center [1212, 173] width 97 height 24
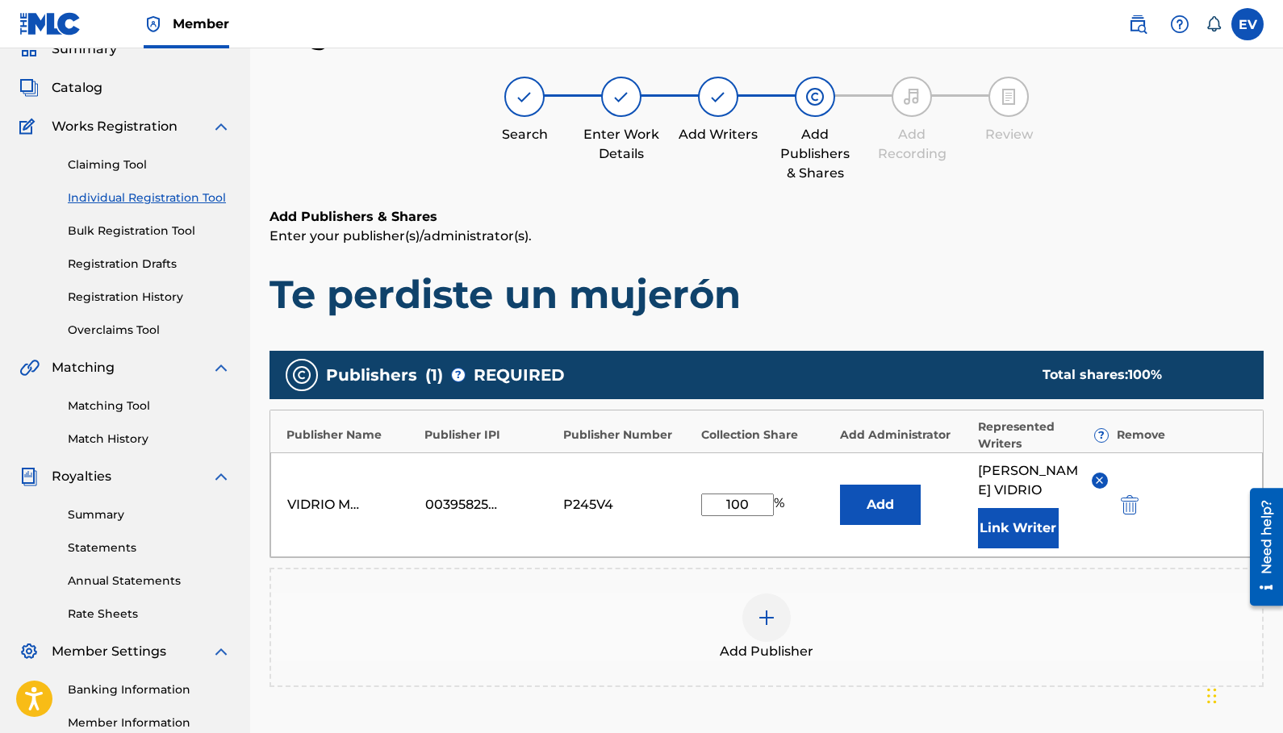
scroll to position [268, 0]
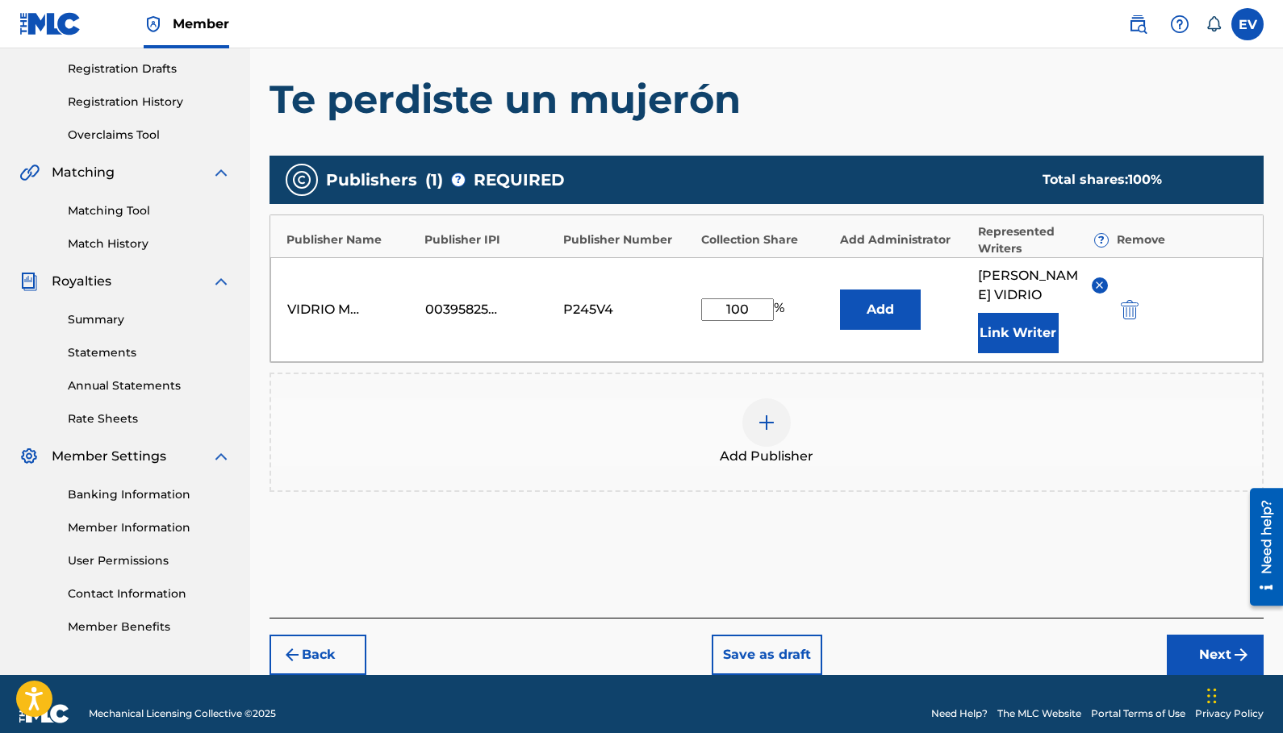
click at [1196, 637] on button "Next" at bounding box center [1215, 655] width 97 height 40
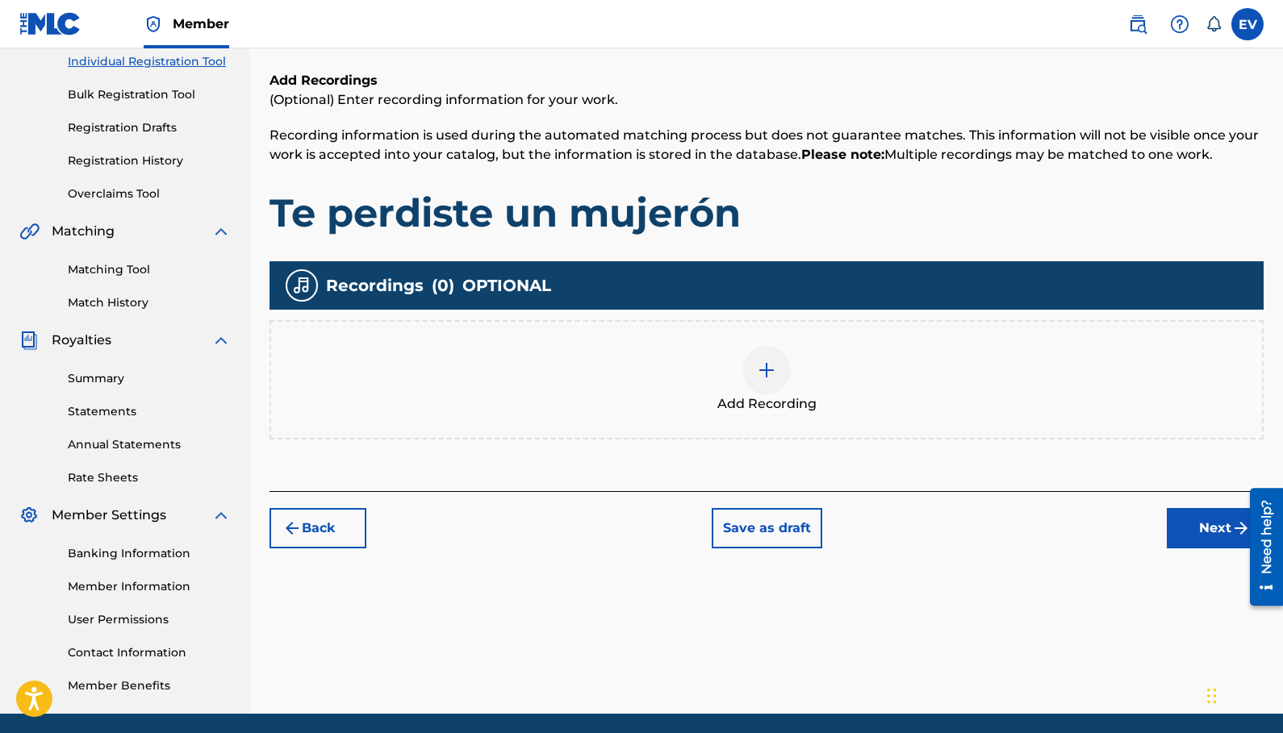
scroll to position [267, 0]
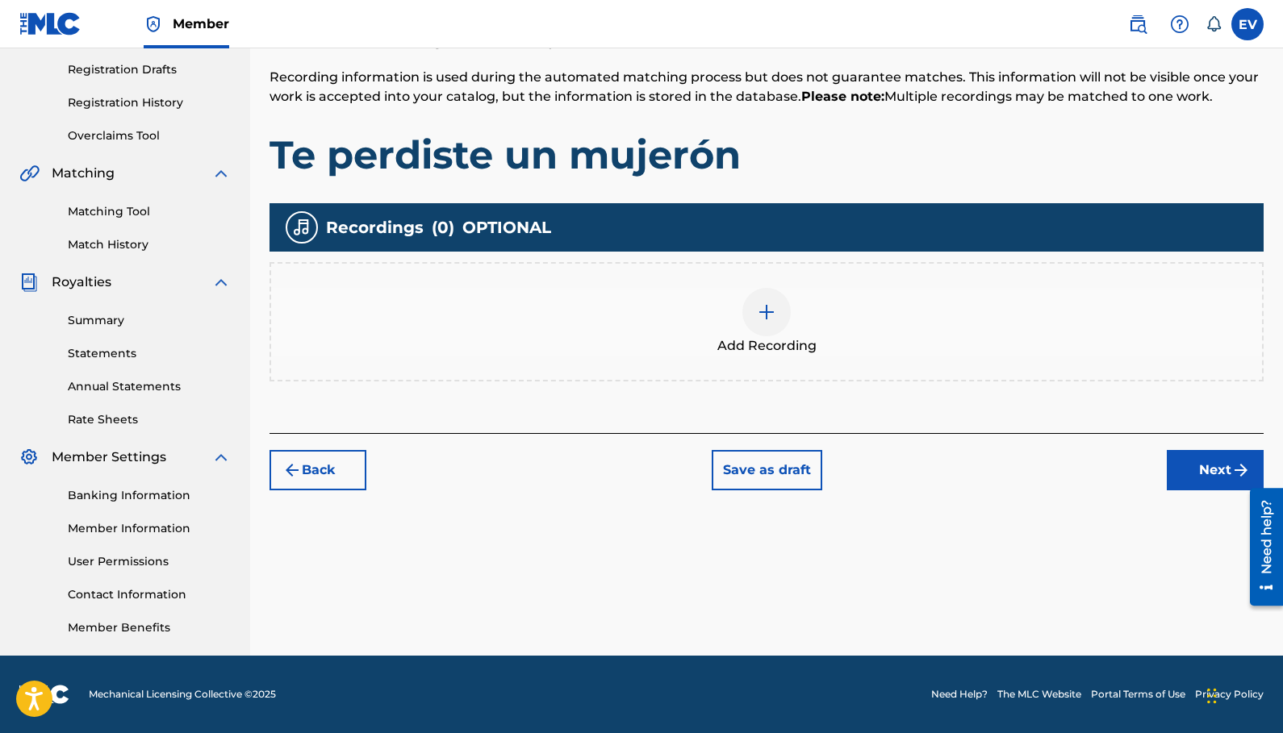
click at [762, 314] on img at bounding box center [766, 312] width 19 height 19
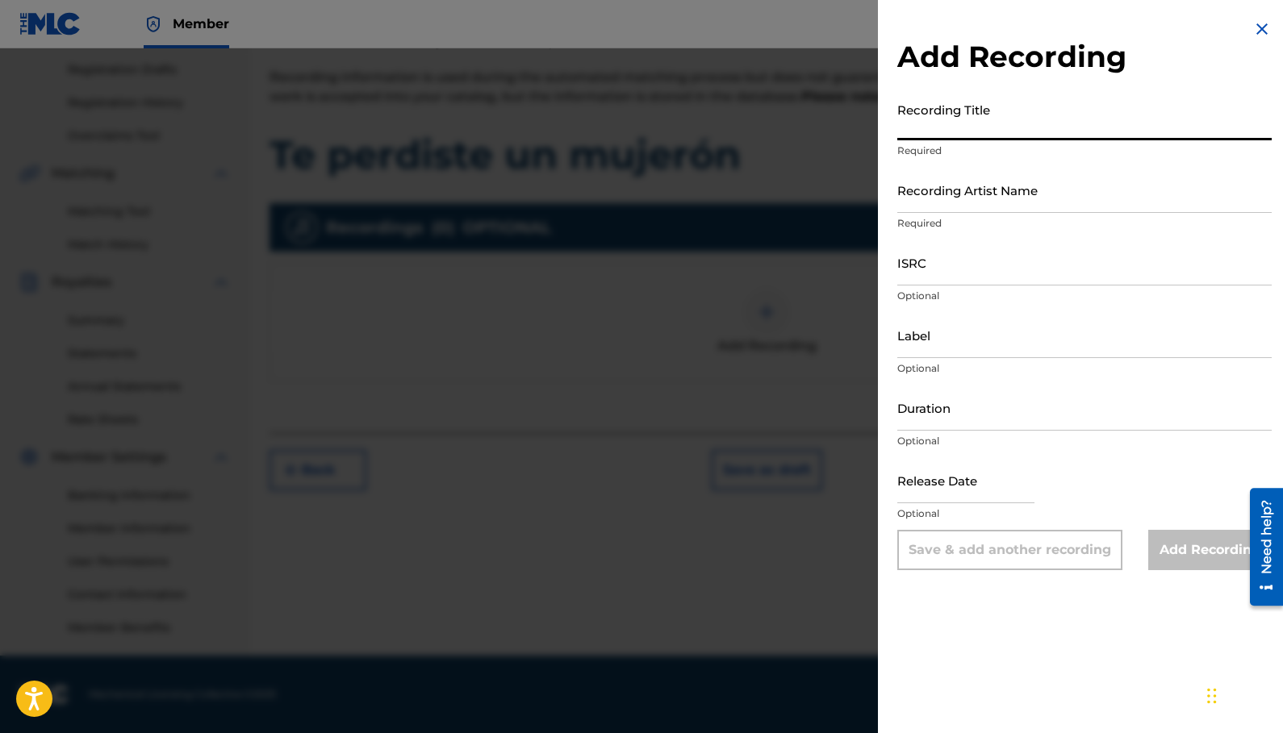
click at [941, 126] on input "Recording Title" at bounding box center [1084, 117] width 374 height 46
type input "t"
type input "Te perdiste un mujerón"
click at [936, 203] on input "Recording Artist Name" at bounding box center [1084, 190] width 374 height 46
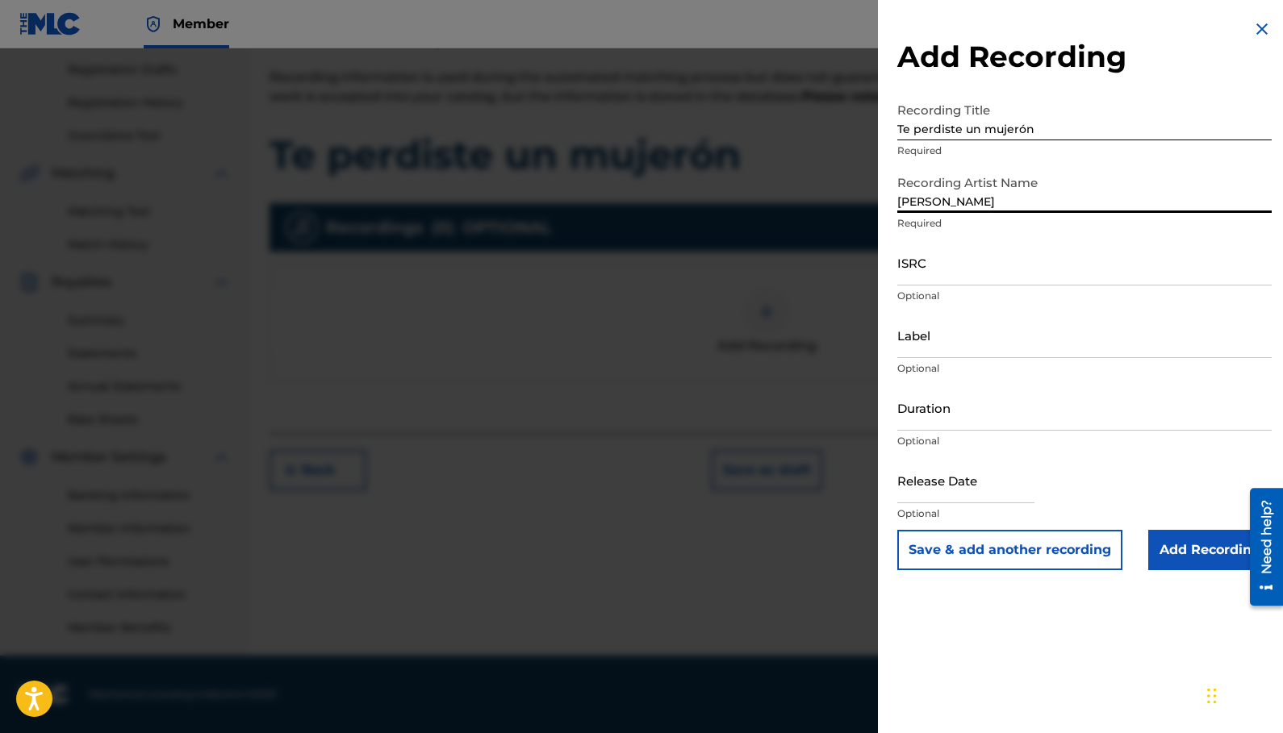
click at [1106, 169] on input "Erika Vidrio" at bounding box center [1084, 190] width 374 height 46
type input "Erika Vidrio"
click at [1172, 409] on input "Duration" at bounding box center [1084, 408] width 374 height 46
click at [1175, 541] on input "Add Recording" at bounding box center [1209, 550] width 123 height 40
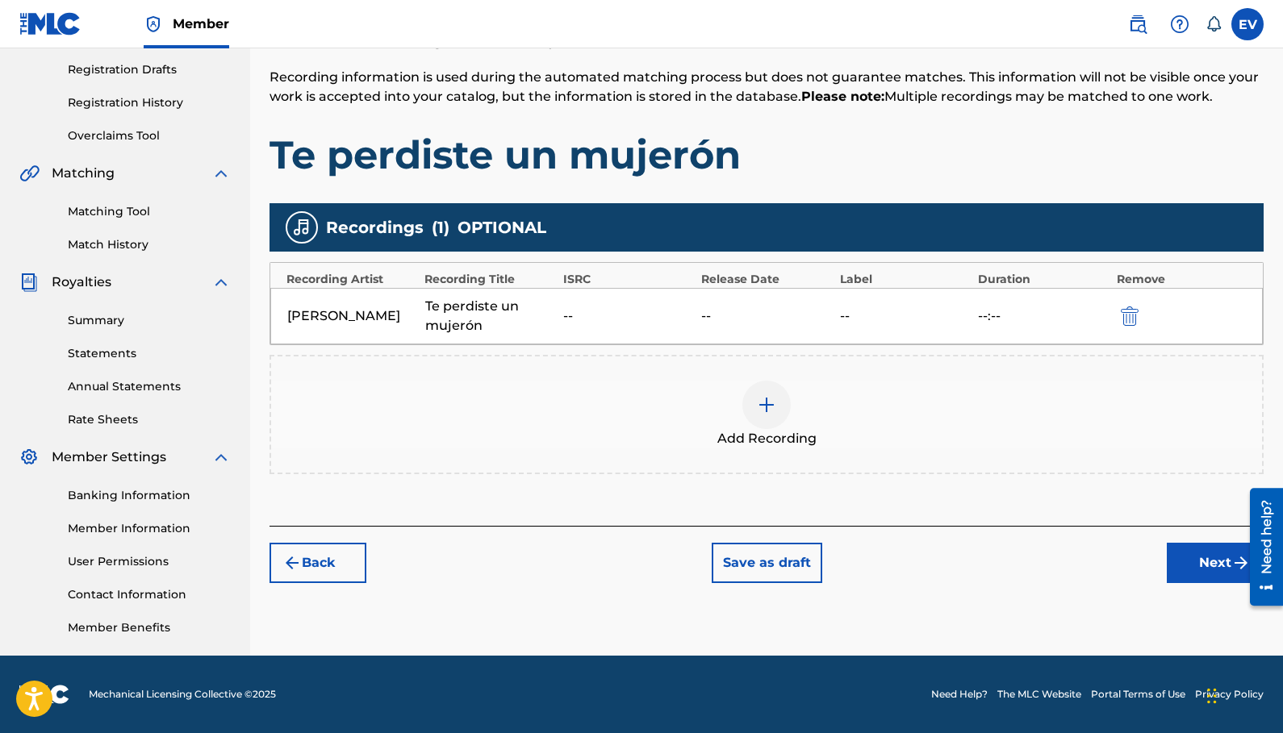
scroll to position [263, 0]
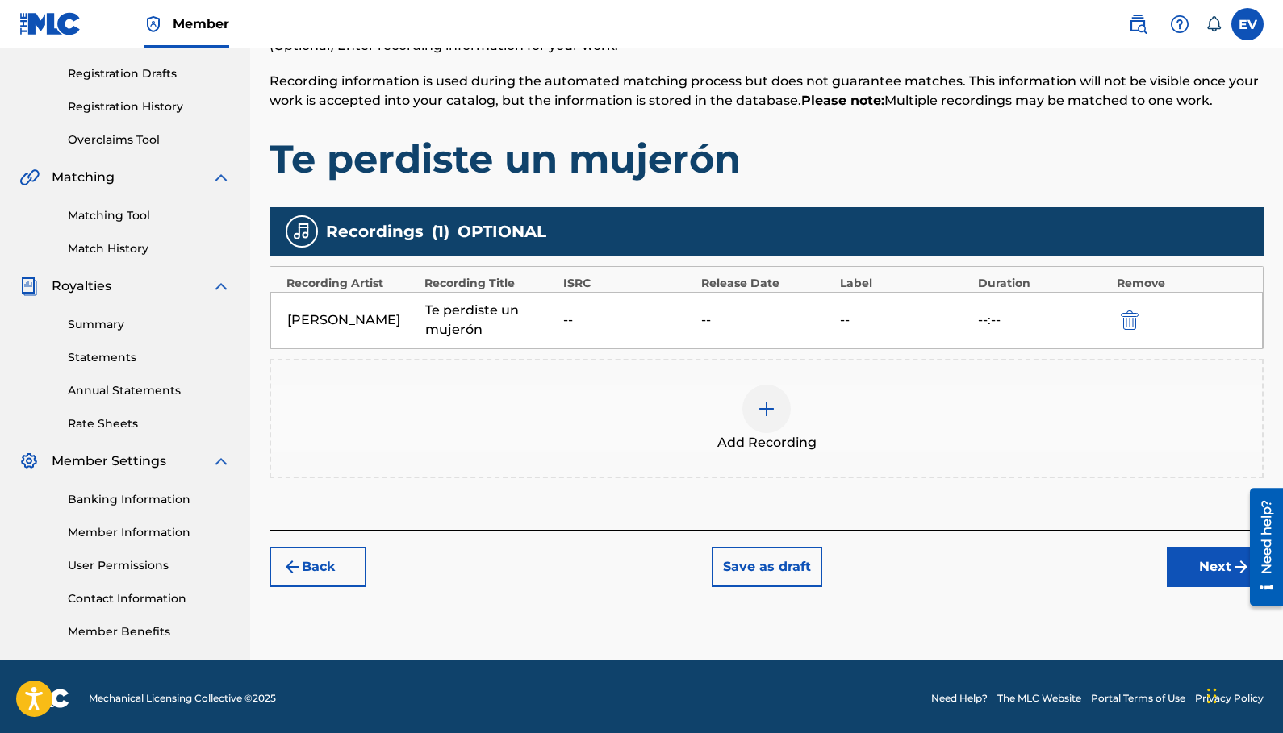
click at [1202, 566] on button "Next" at bounding box center [1215, 567] width 97 height 40
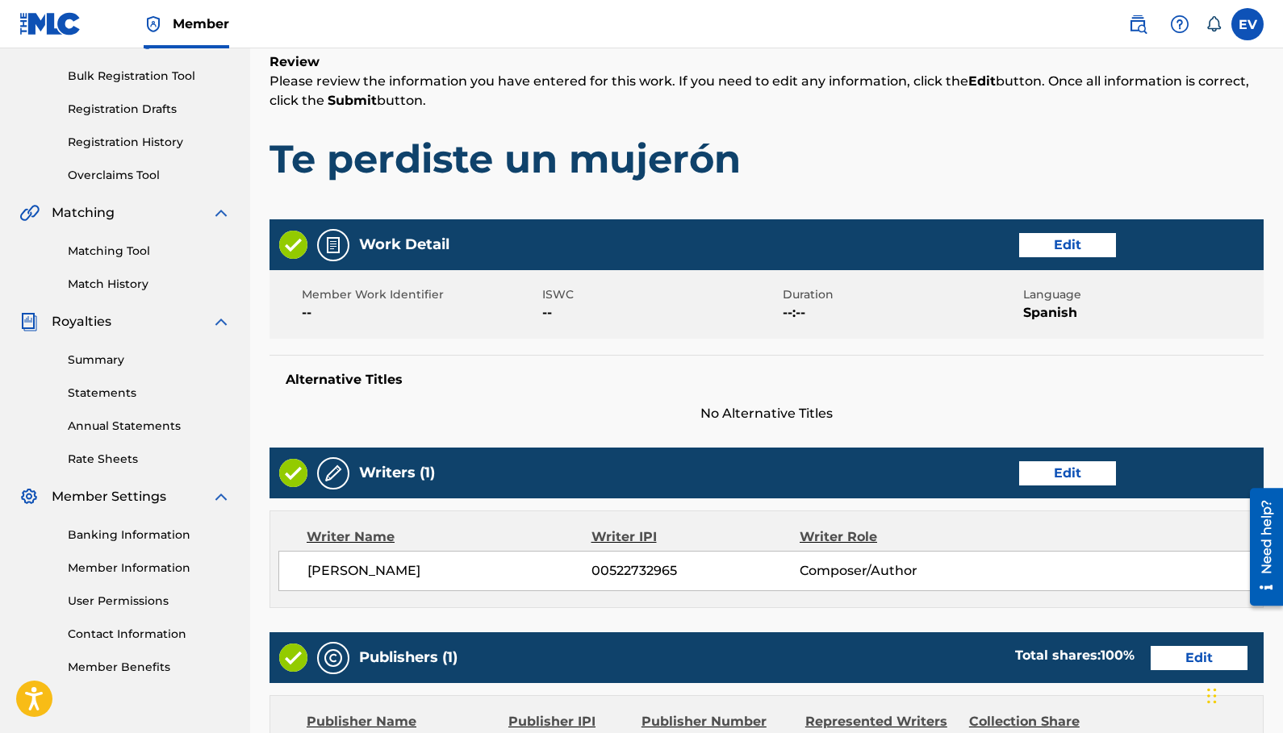
scroll to position [629, 0]
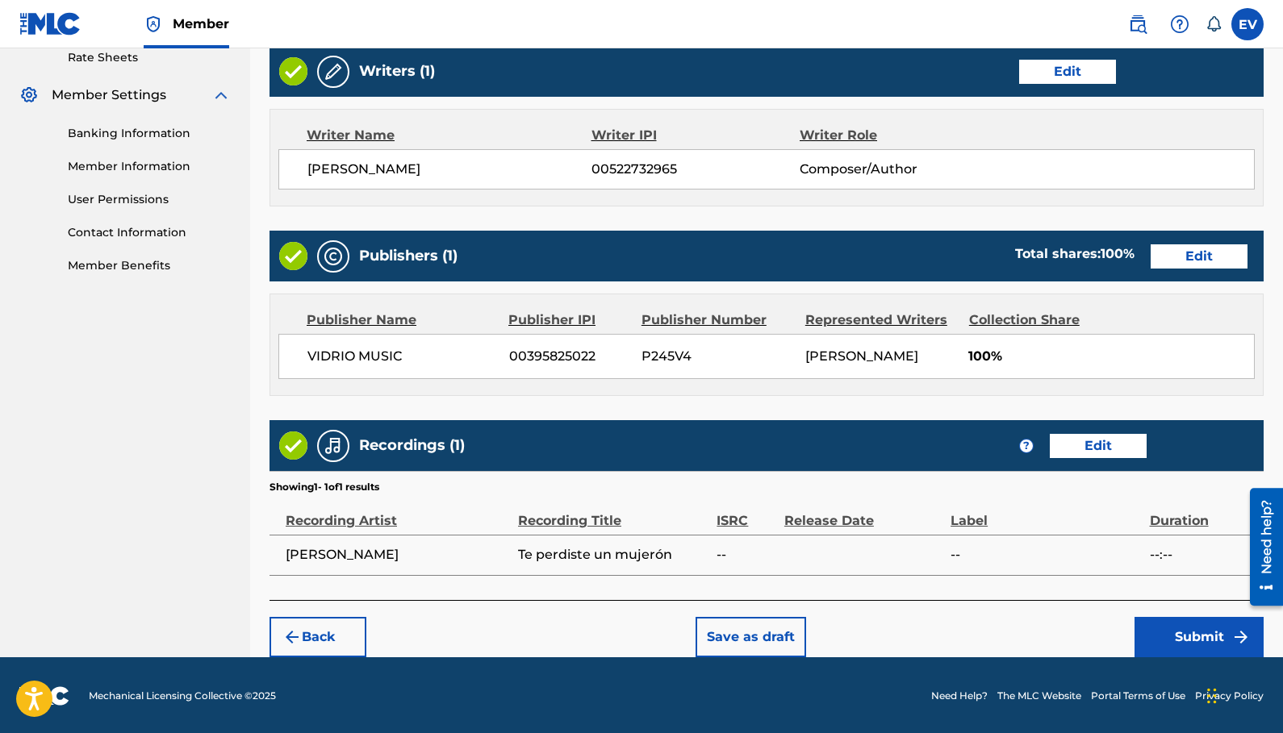
click at [1171, 636] on button "Submit" at bounding box center [1198, 637] width 129 height 40
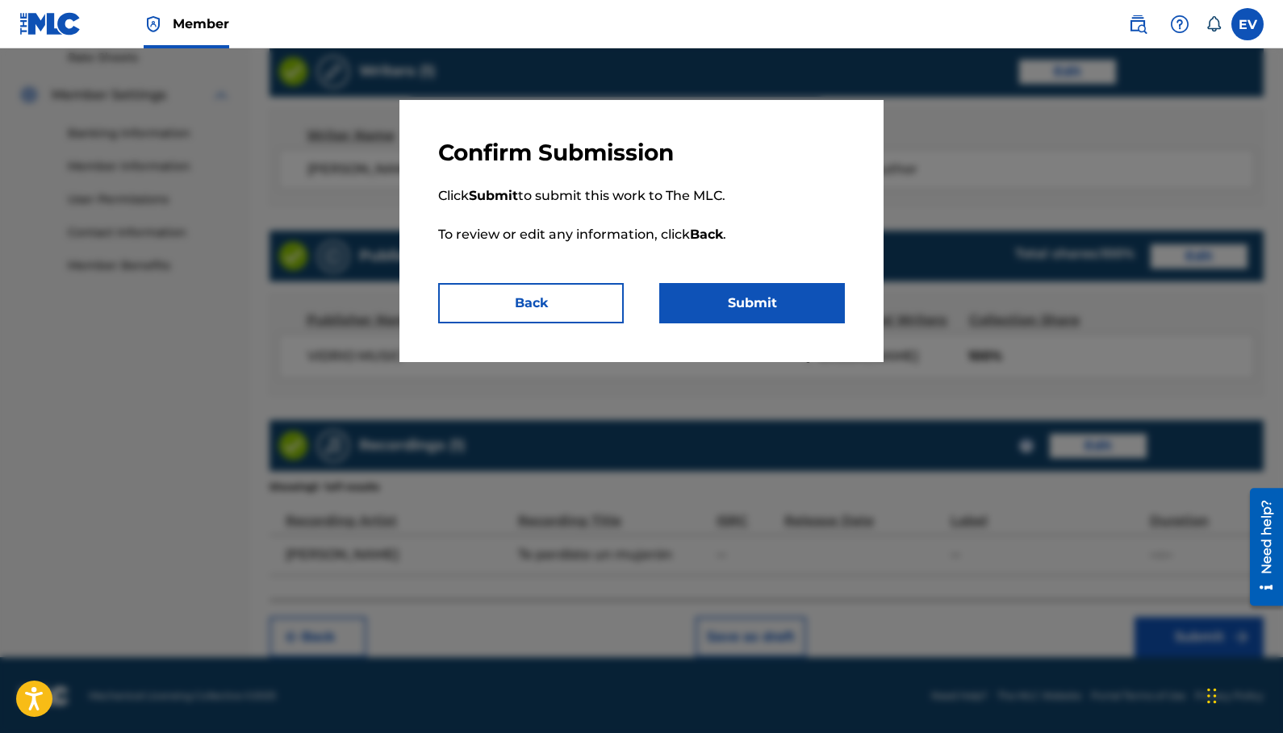
click at [776, 298] on button "Submit" at bounding box center [752, 303] width 186 height 40
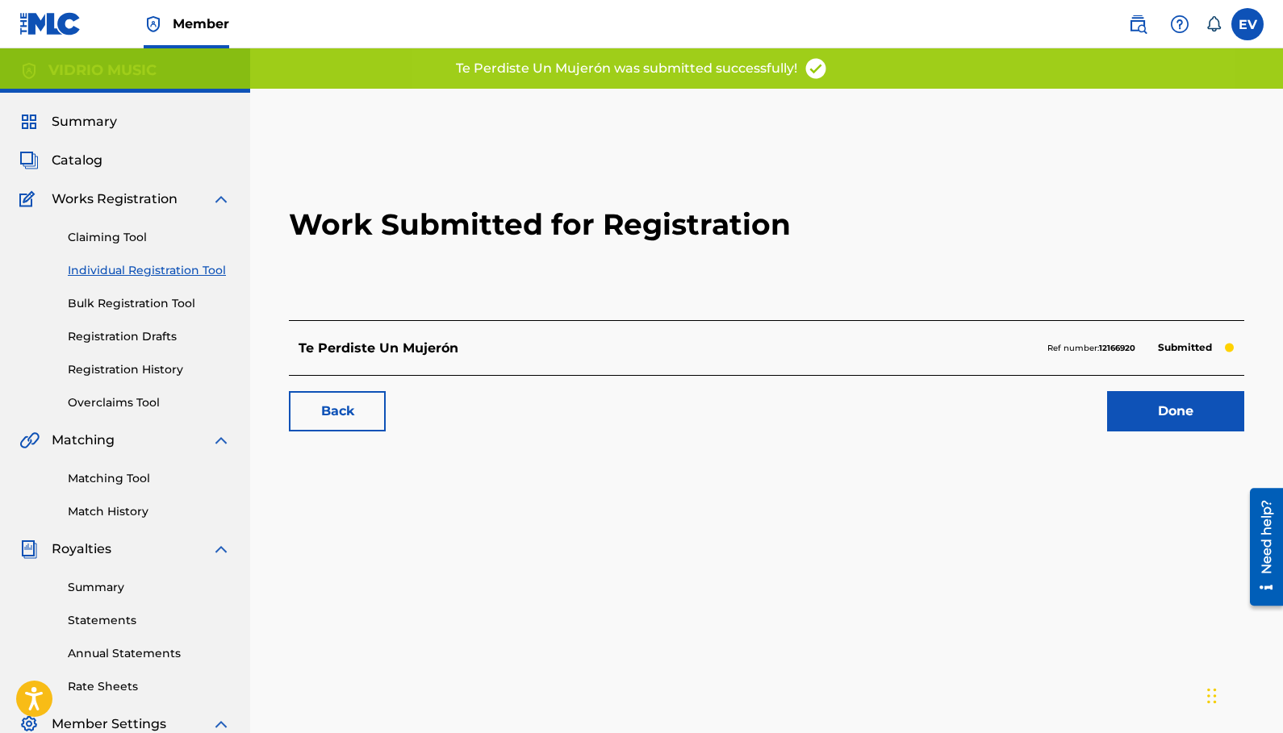
click at [1132, 420] on link "Done" at bounding box center [1175, 411] width 137 height 40
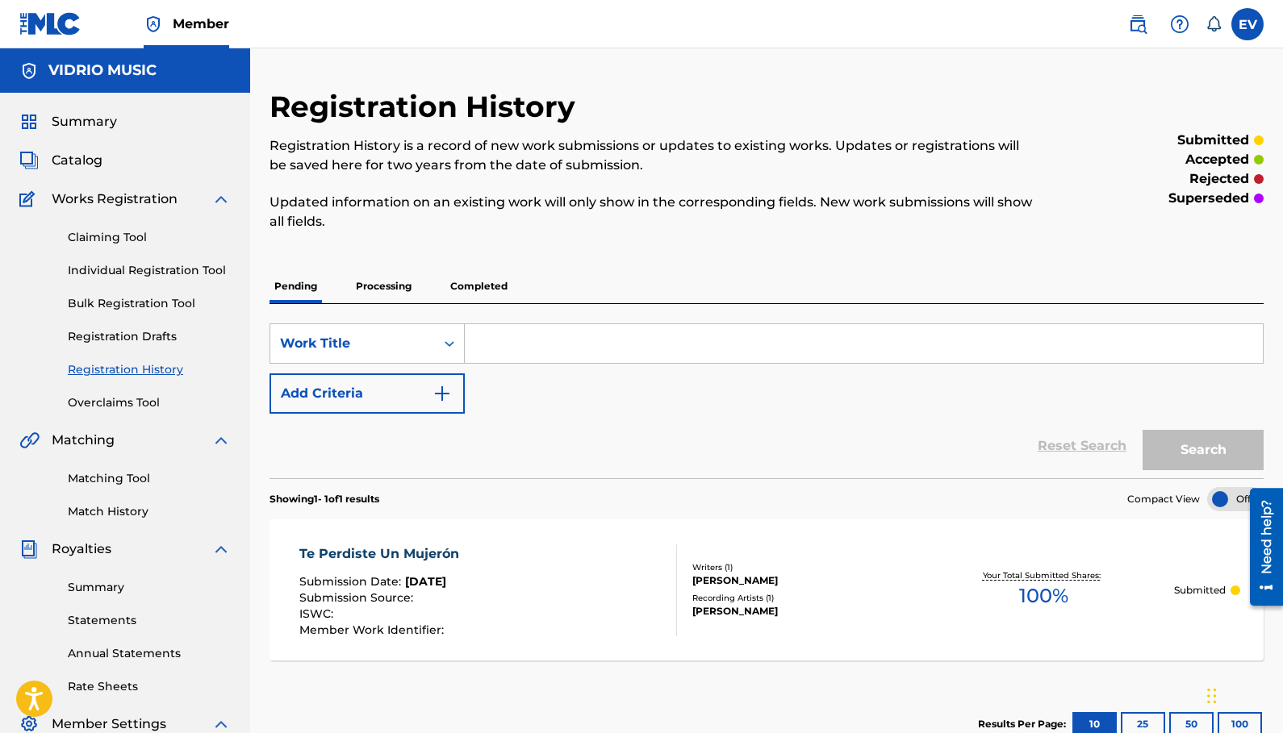
click at [102, 477] on link "Matching Tool" at bounding box center [149, 478] width 163 height 17
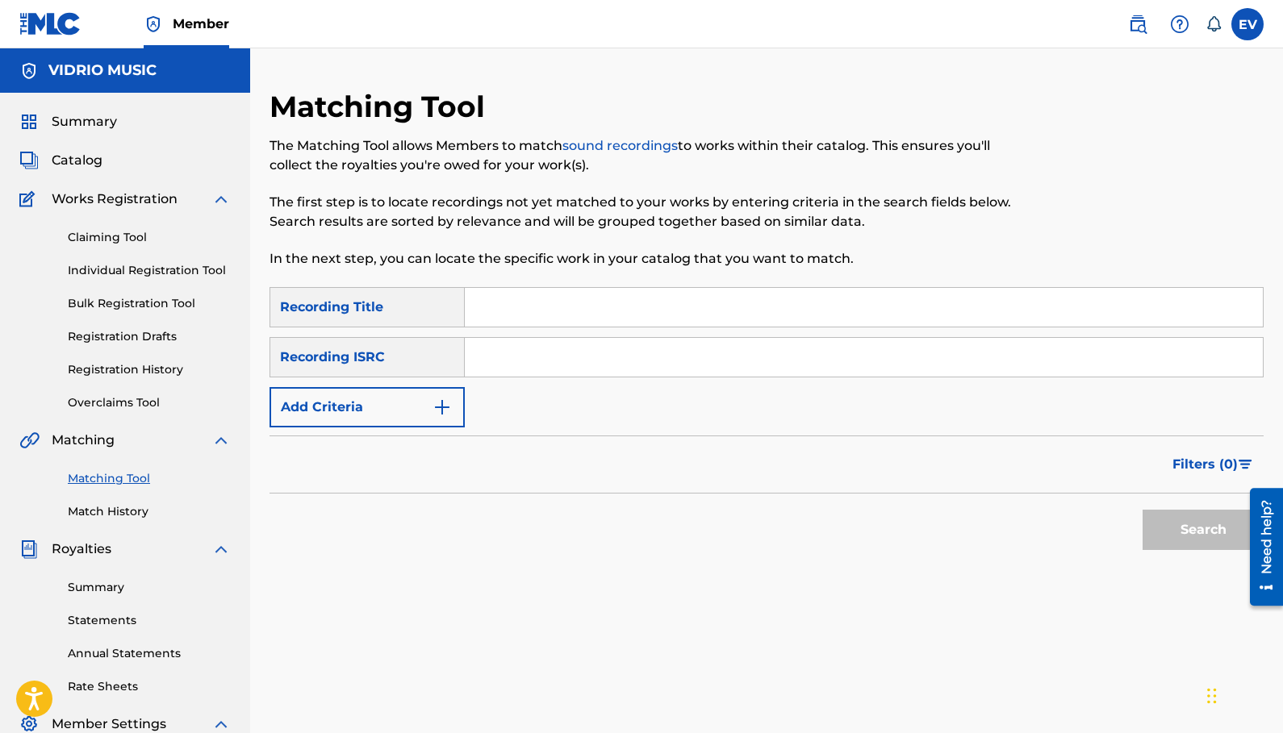
click at [448, 403] on img "Search Form" at bounding box center [441, 407] width 19 height 19
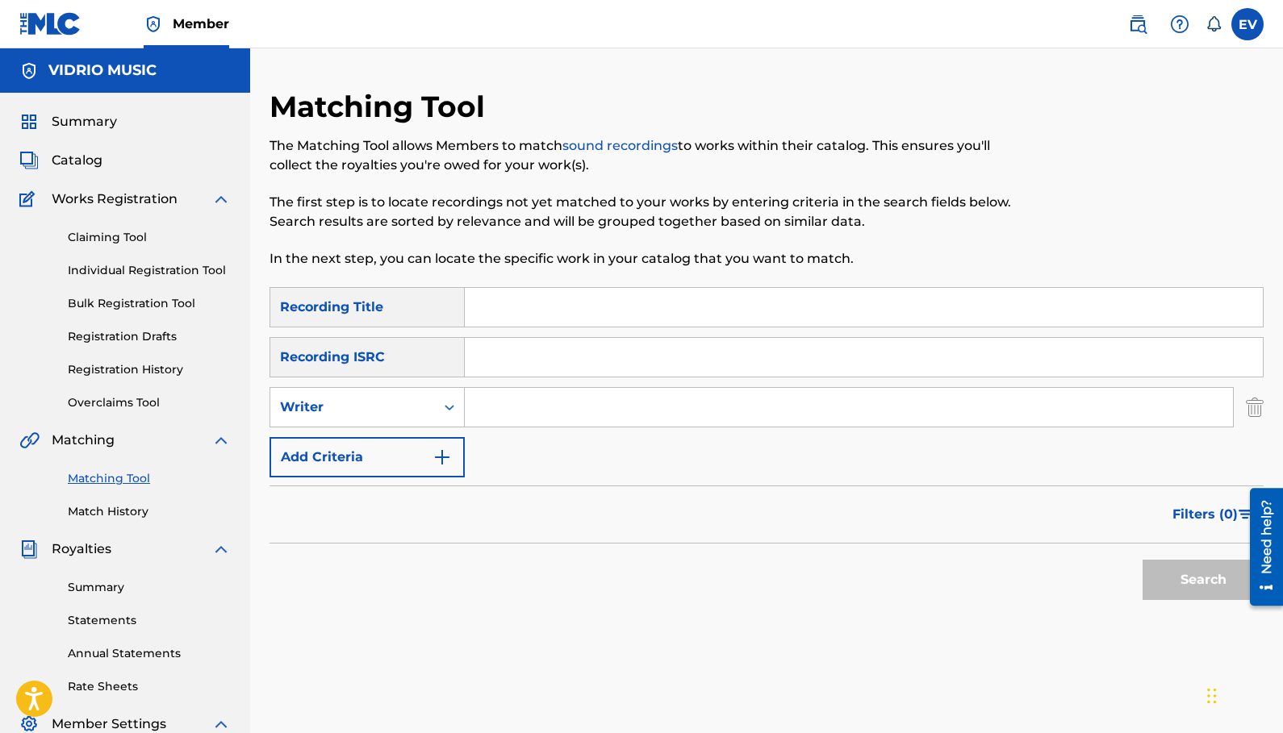
click at [491, 403] on input "Search Form" at bounding box center [849, 407] width 768 height 39
type input "Erika Vidrio"
click at [1190, 583] on button "Search" at bounding box center [1202, 580] width 121 height 40
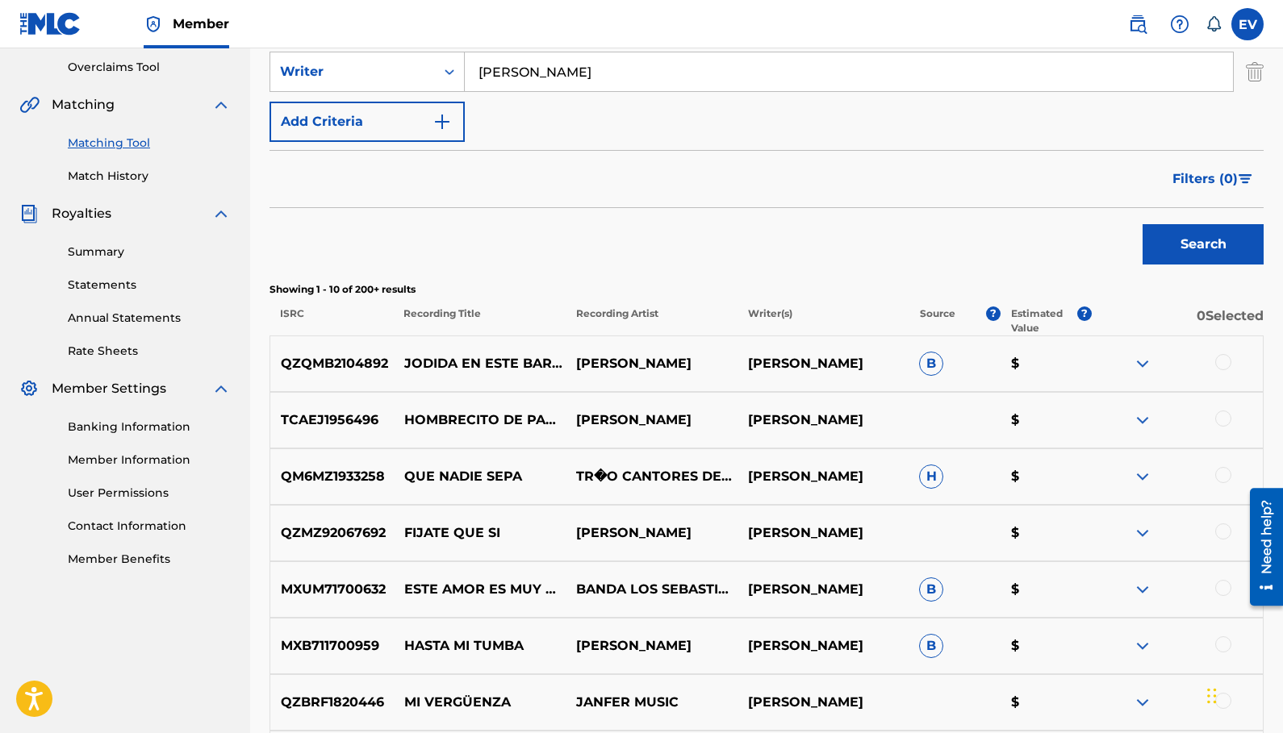
scroll to position [45, 0]
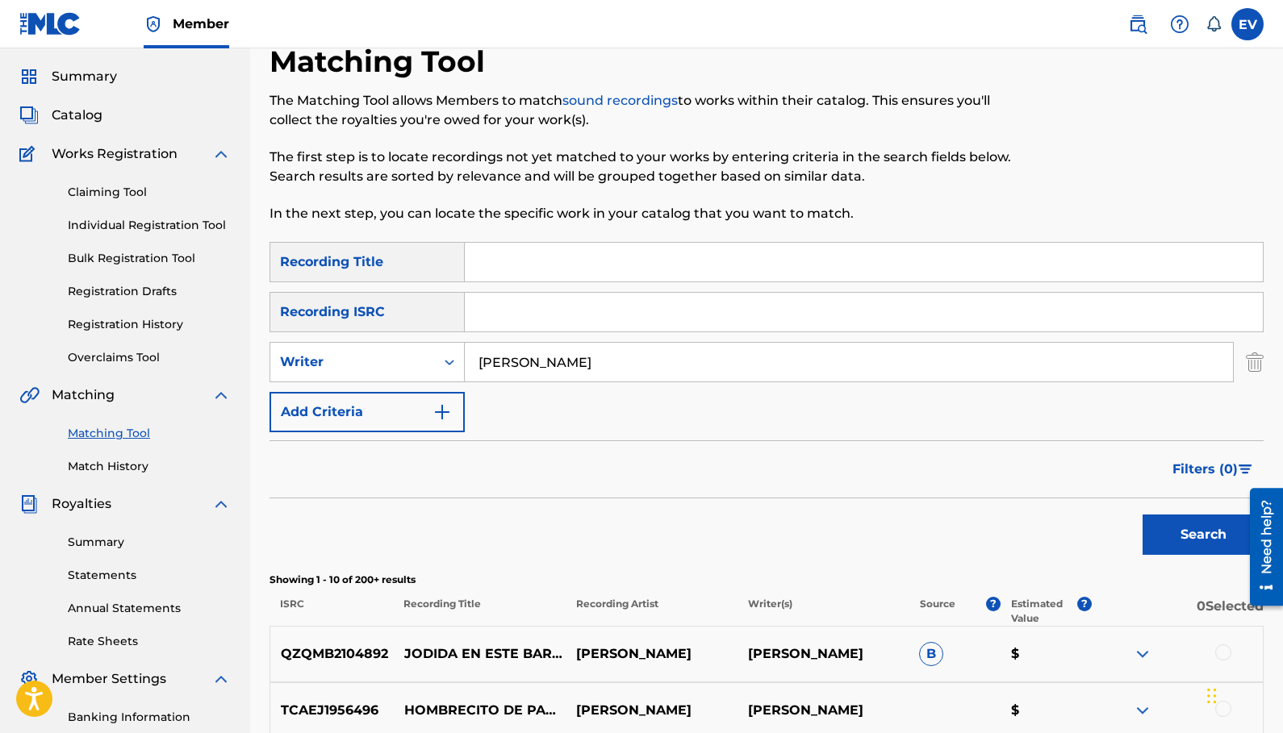
click at [494, 257] on input "Search Form" at bounding box center [864, 262] width 798 height 39
type input "jodida en este bar"
click at [1142, 515] on button "Search" at bounding box center [1202, 535] width 121 height 40
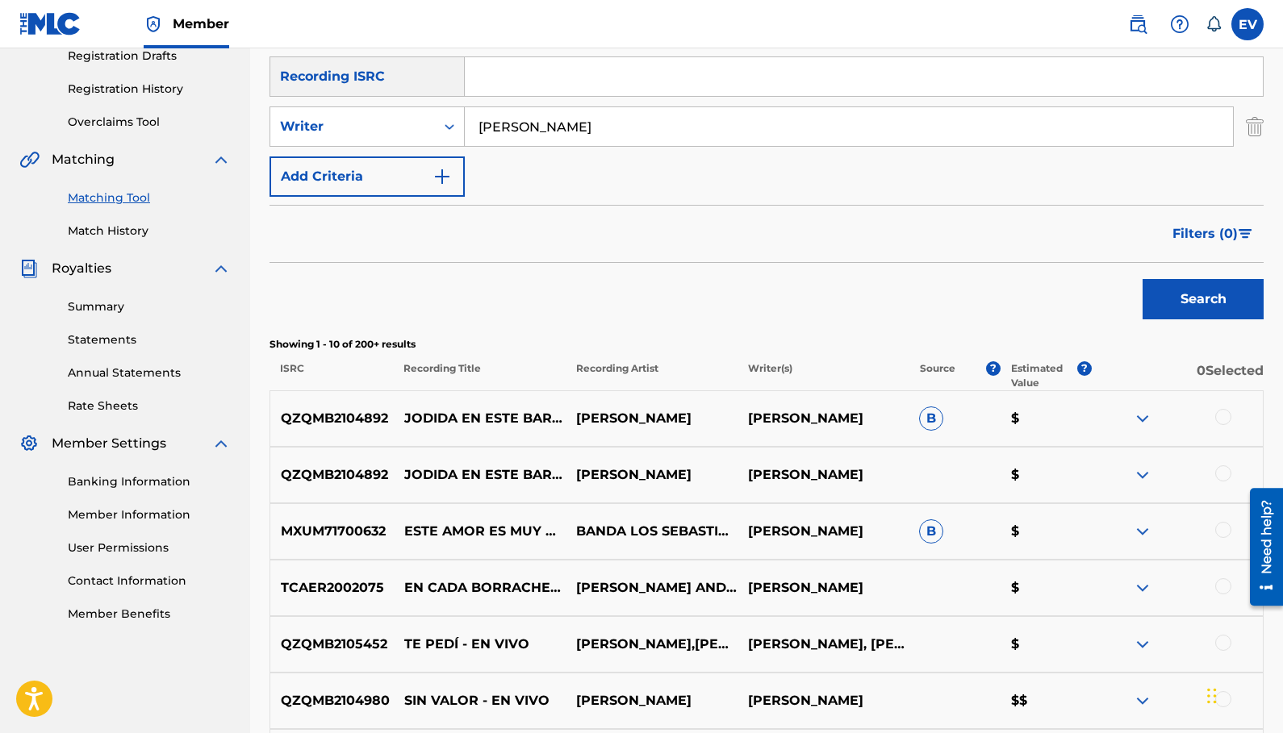
scroll to position [320, 0]
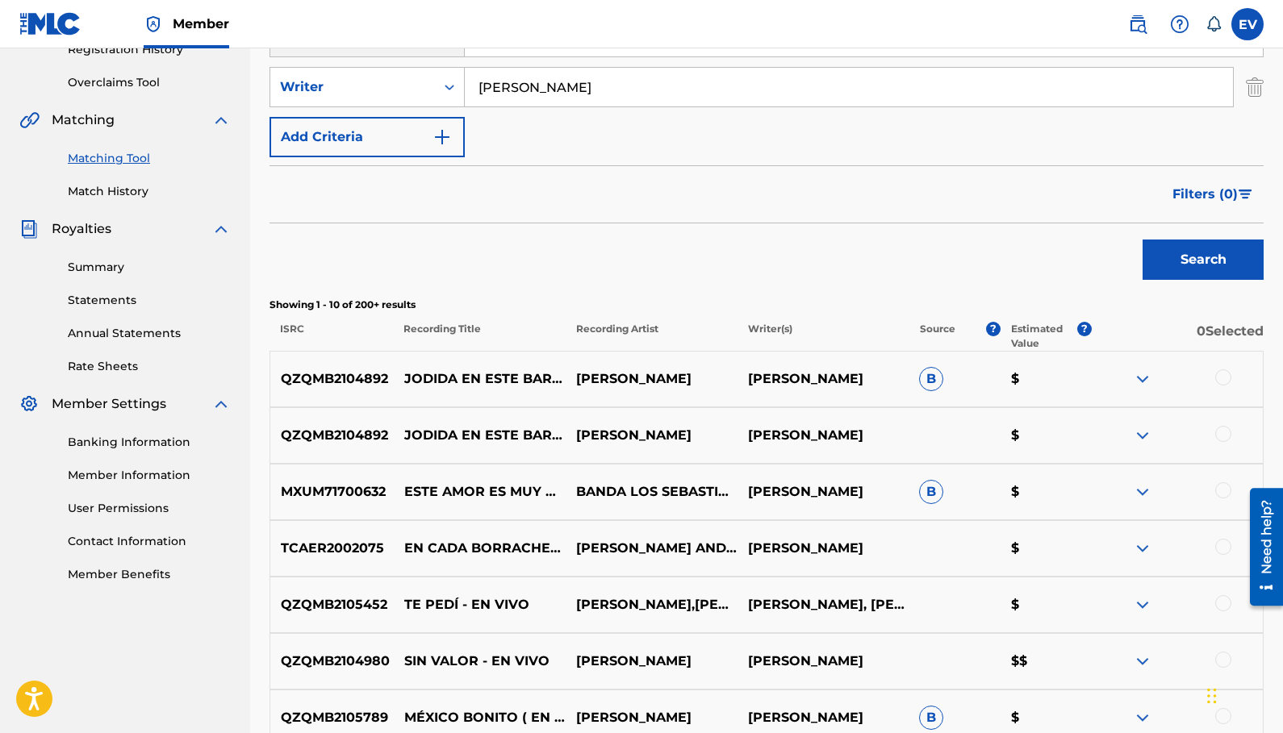
click at [1224, 382] on div at bounding box center [1223, 378] width 16 height 16
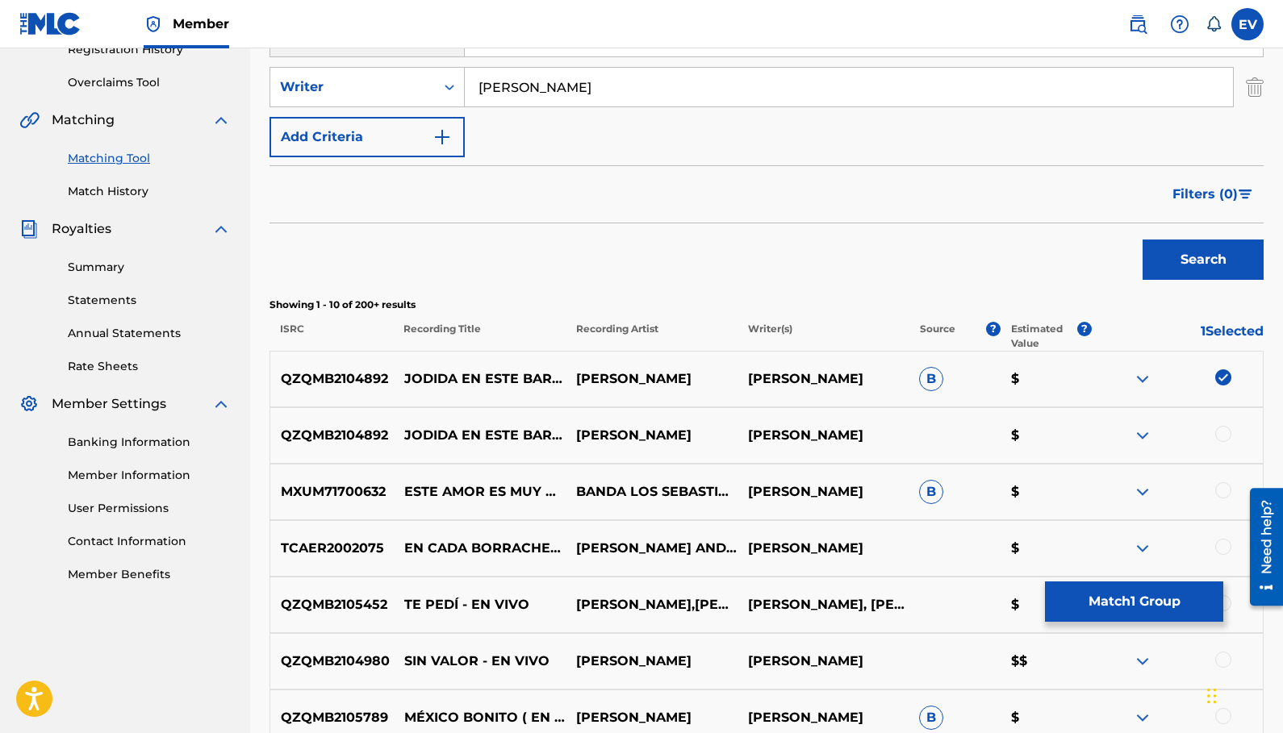
click at [1226, 434] on div at bounding box center [1223, 434] width 16 height 16
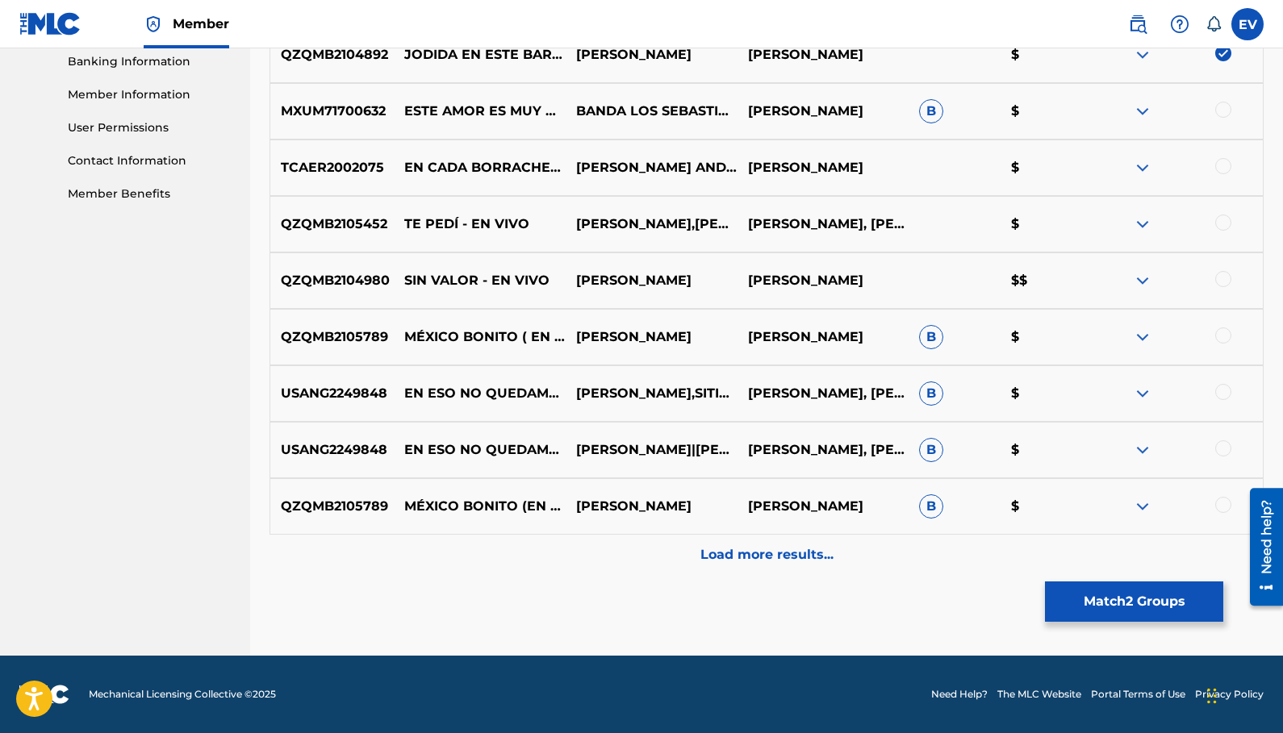
click at [815, 562] on p "Load more results..." at bounding box center [766, 554] width 133 height 19
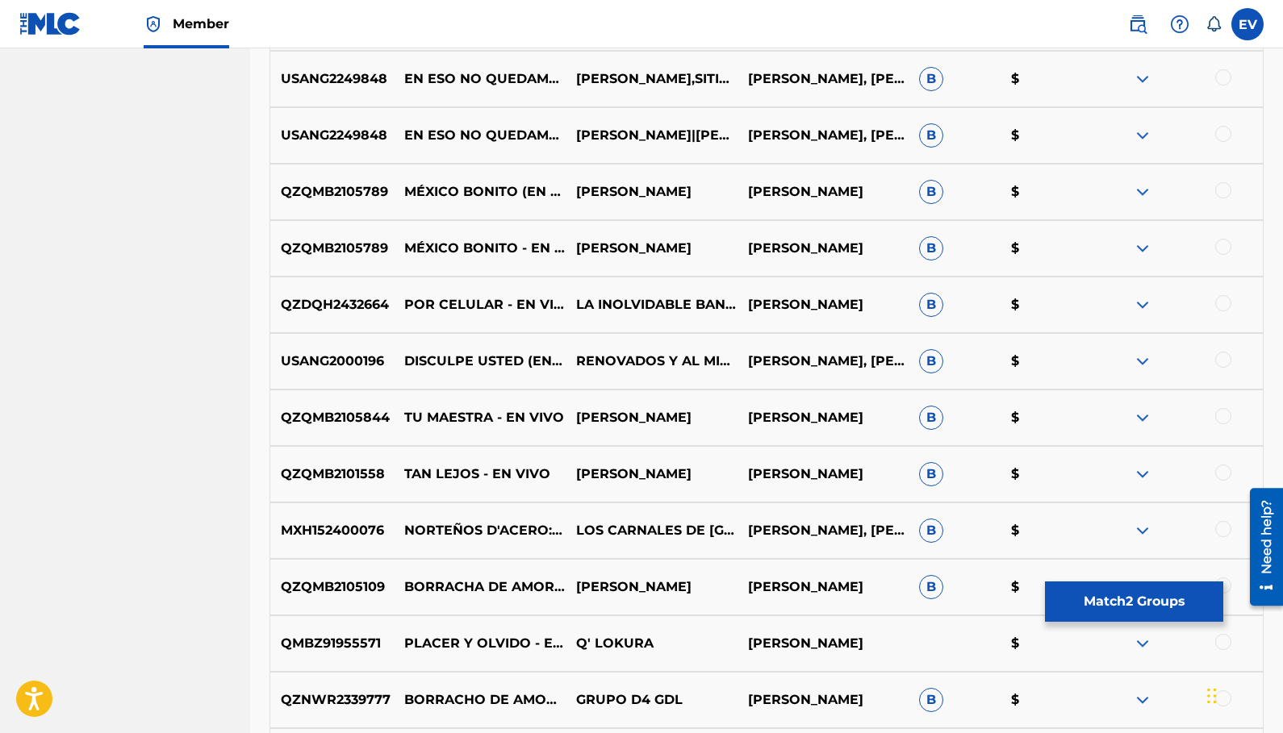
scroll to position [1266, 0]
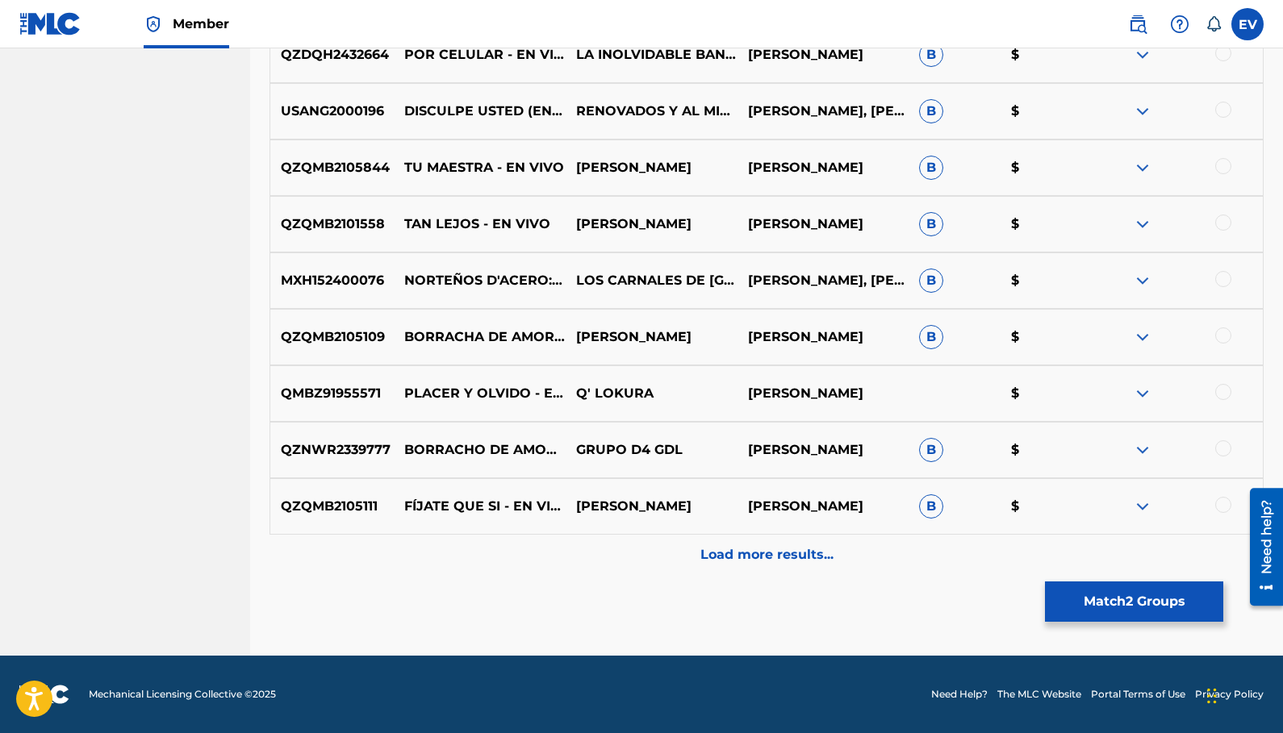
click at [784, 553] on p "Load more results..." at bounding box center [766, 554] width 133 height 19
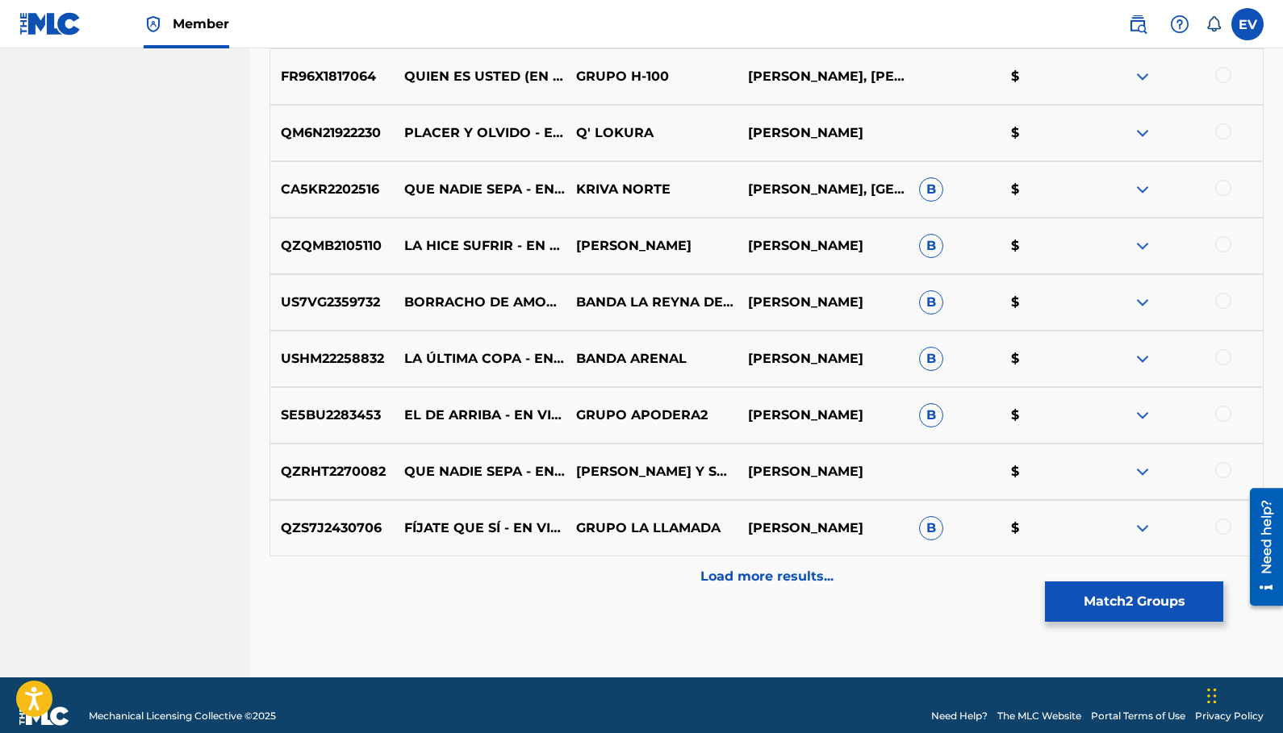
scroll to position [1831, 0]
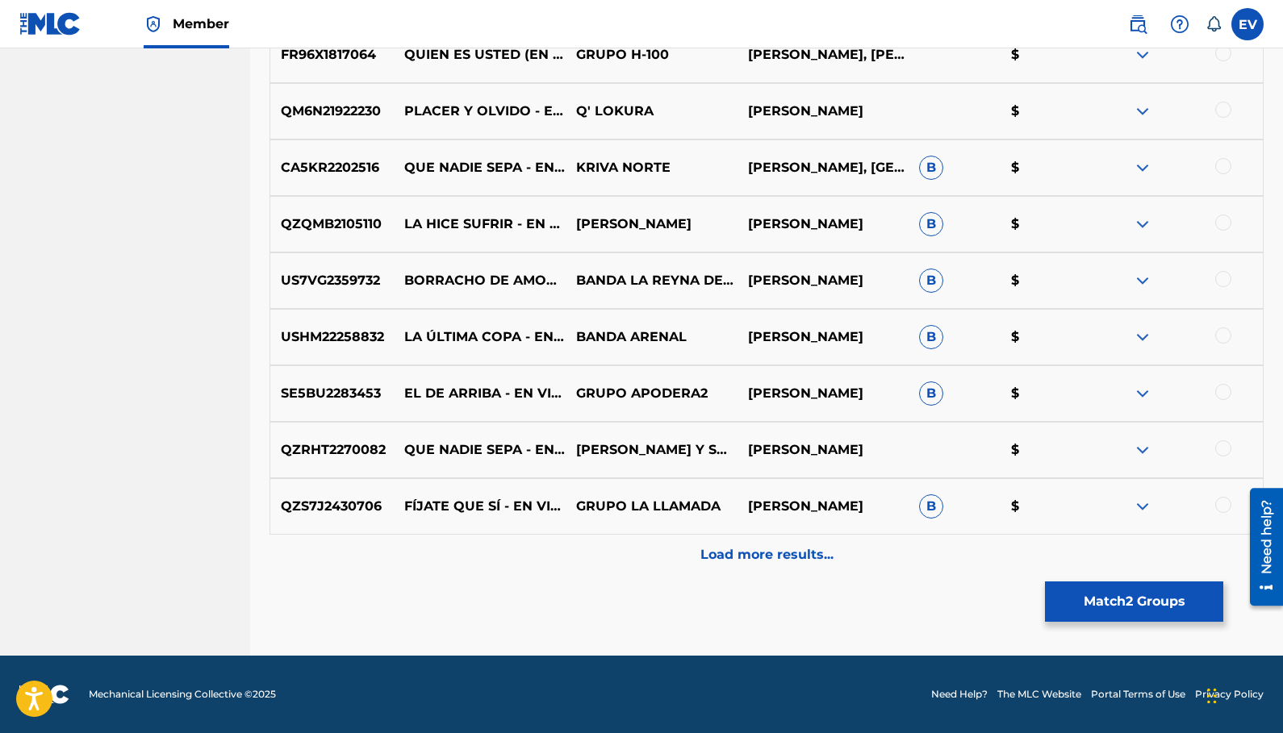
click at [779, 550] on p "Load more results..." at bounding box center [766, 554] width 133 height 19
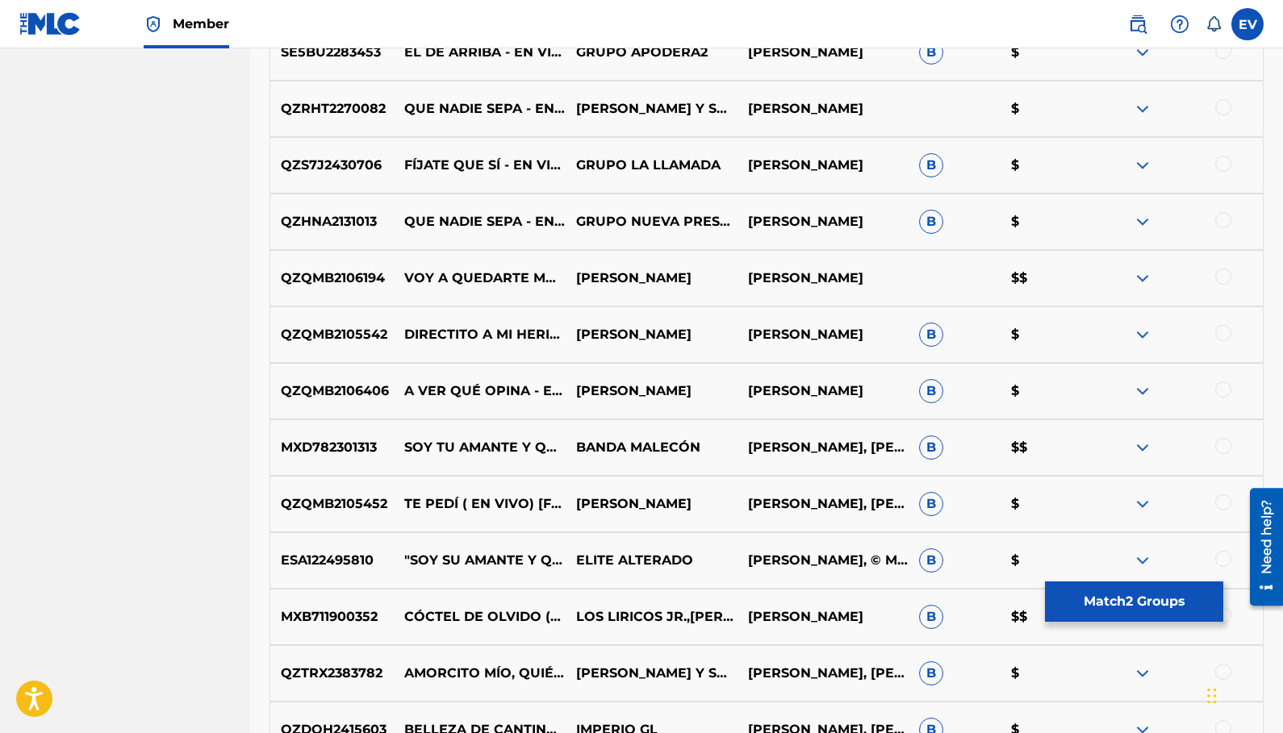
scroll to position [2344, 0]
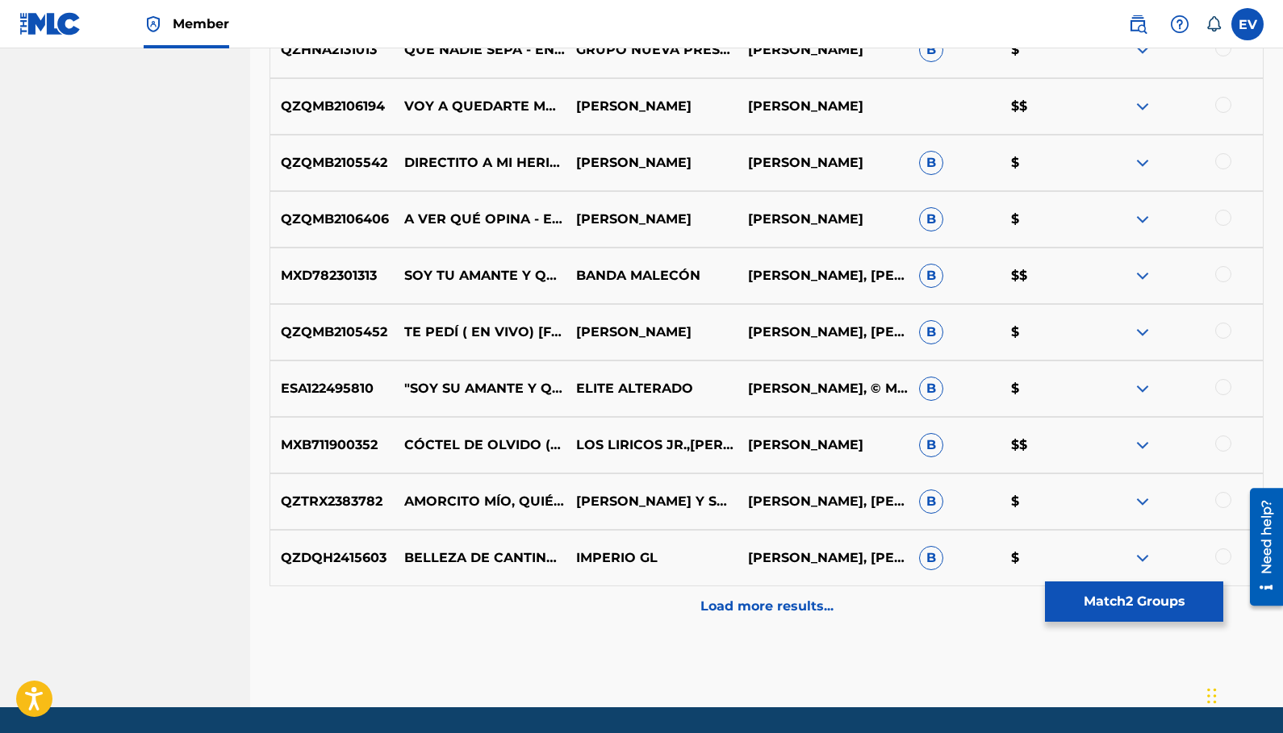
click at [1097, 602] on button "Match 2 Groups" at bounding box center [1134, 602] width 178 height 40
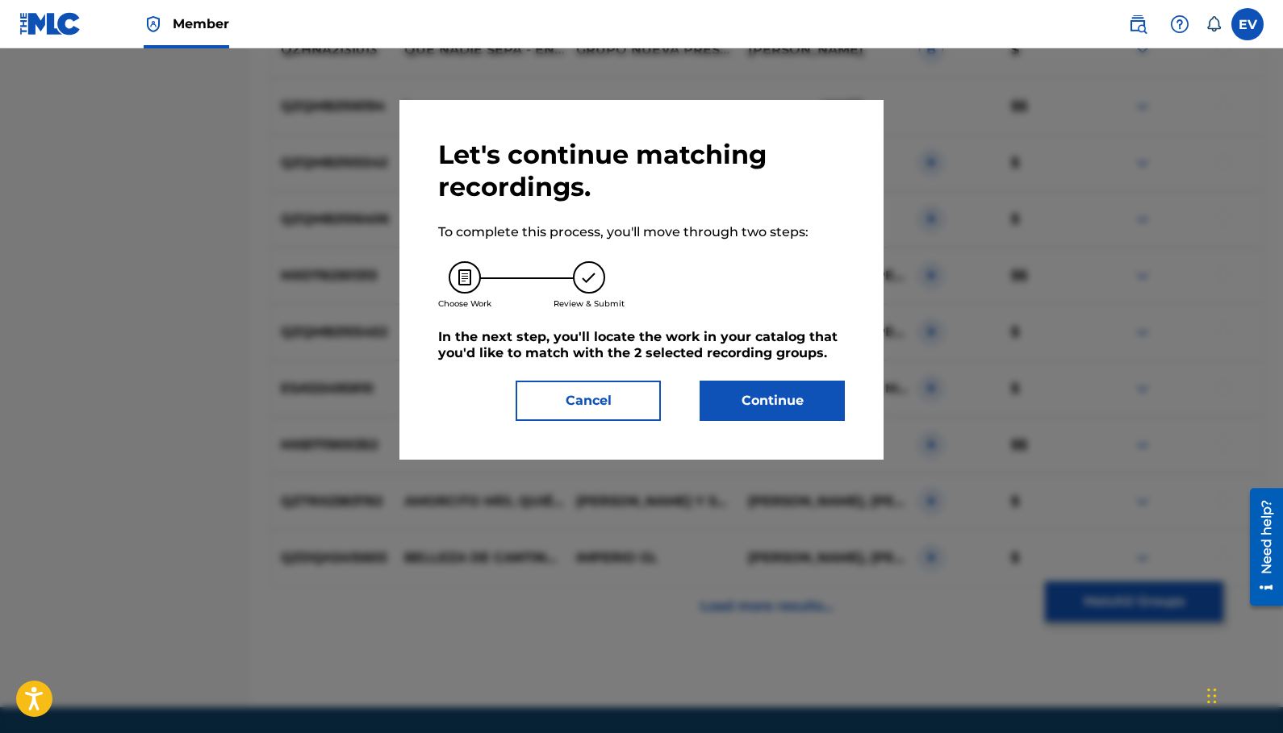
click at [762, 426] on div "Let's continue matching recordings. To complete this process, you'll move throu…" at bounding box center [641, 280] width 484 height 360
click at [761, 407] on button "Continue" at bounding box center [772, 401] width 145 height 40
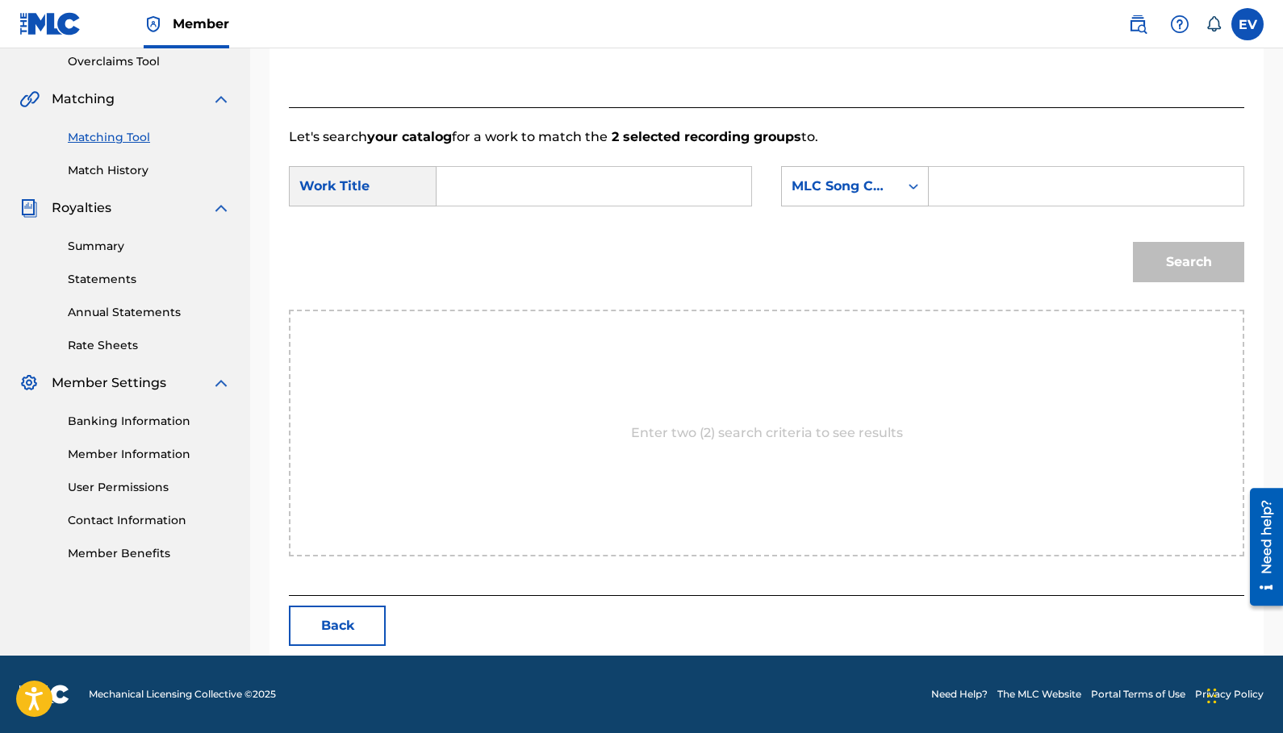
click at [573, 190] on input "Search Form" at bounding box center [593, 186] width 287 height 39
type input "jodida en este bar"
click at [924, 194] on div "Search Form" at bounding box center [913, 186] width 29 height 29
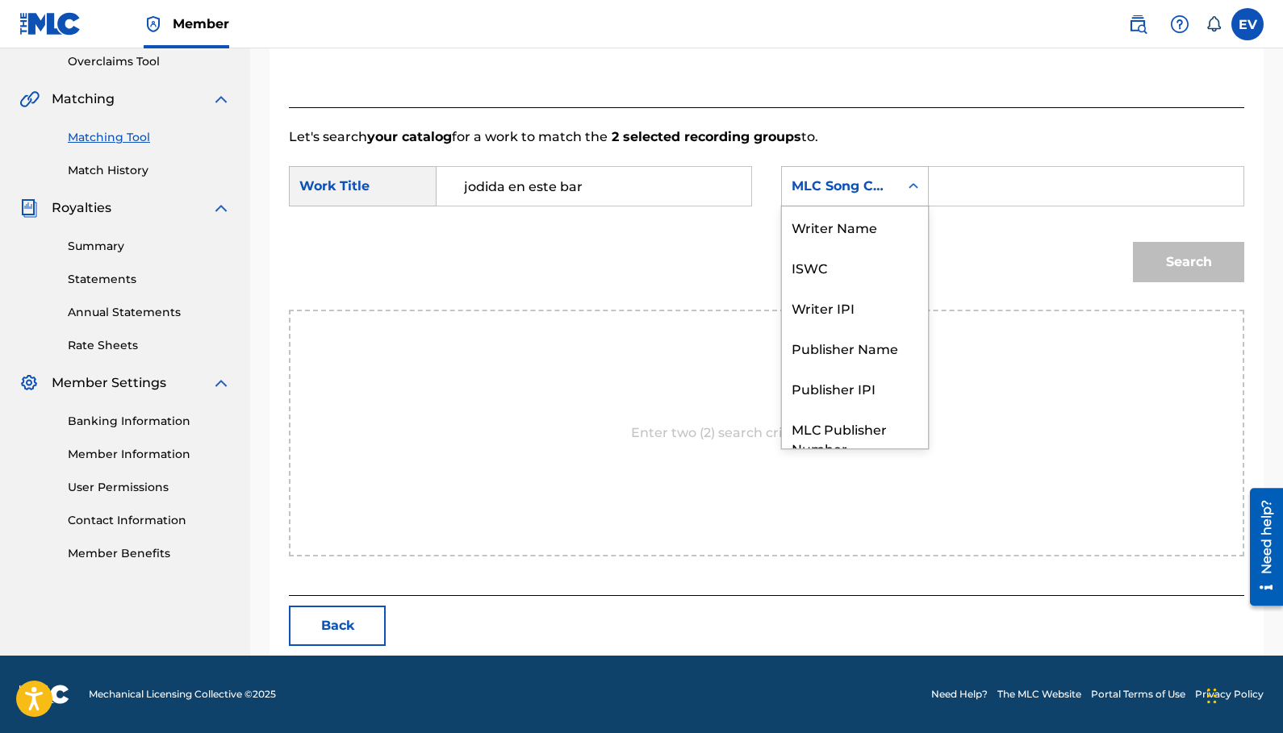
scroll to position [60, 0]
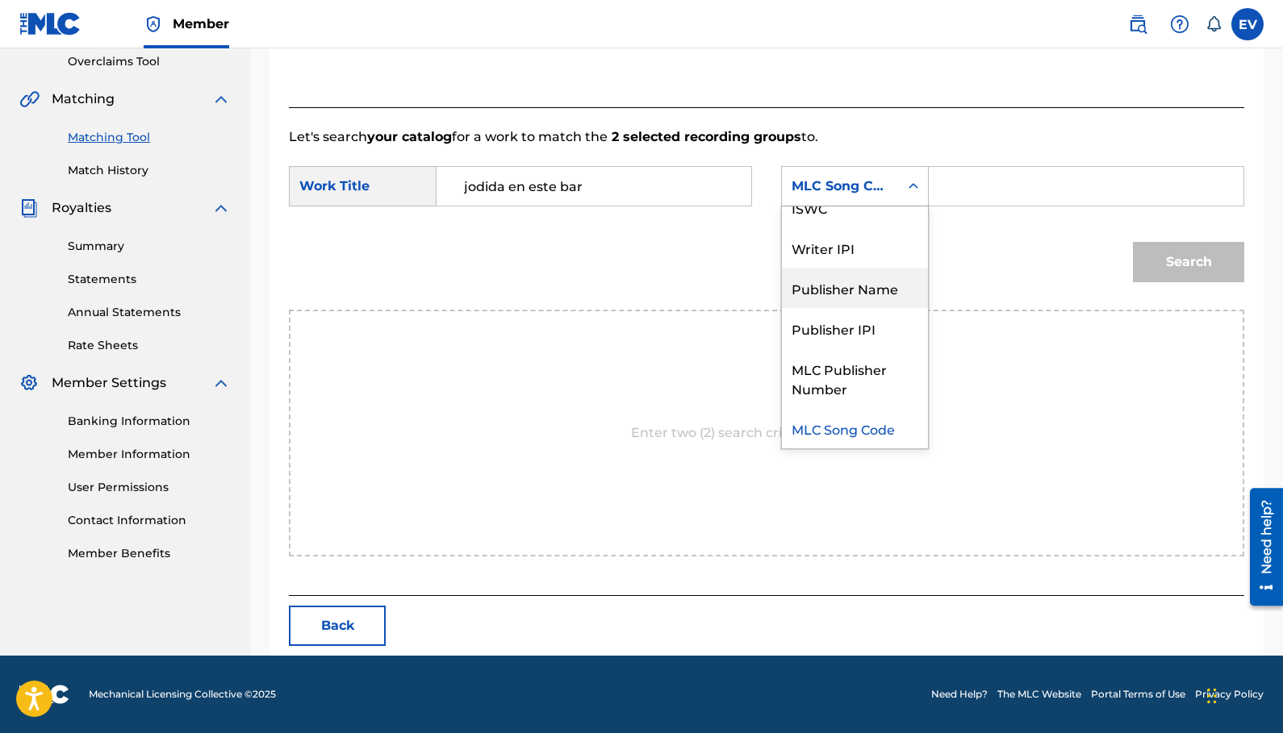
click at [877, 286] on div "Publisher Name" at bounding box center [855, 288] width 146 height 40
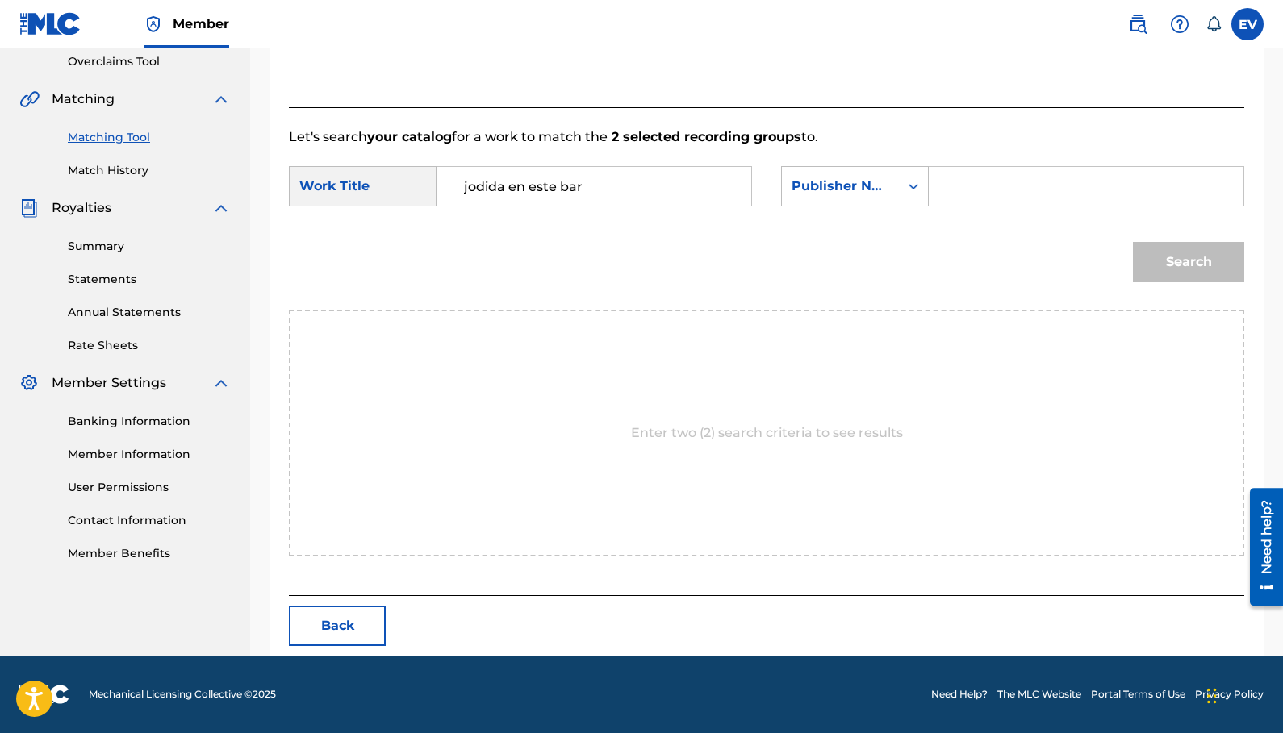
click at [961, 193] on input "Search Form" at bounding box center [1085, 186] width 287 height 39
type input "vidrio music"
click at [1133, 242] on button "Search" at bounding box center [1188, 262] width 111 height 40
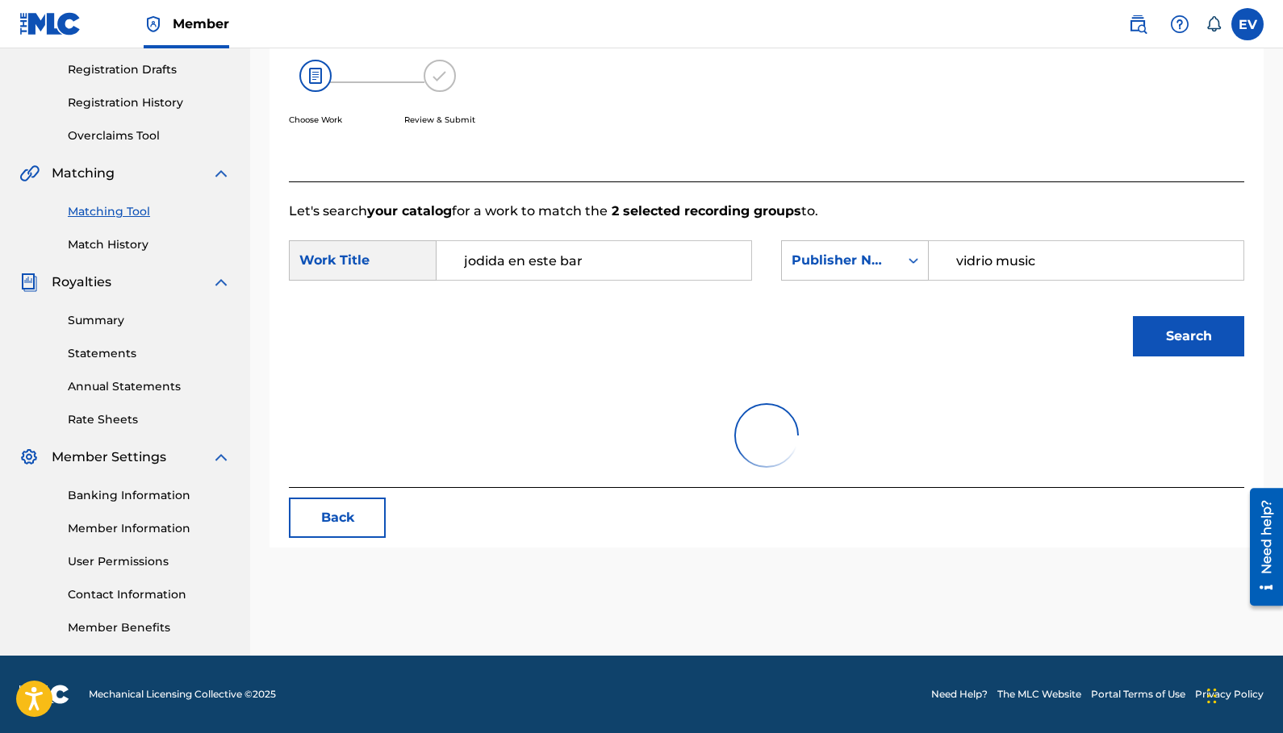
scroll to position [341, 0]
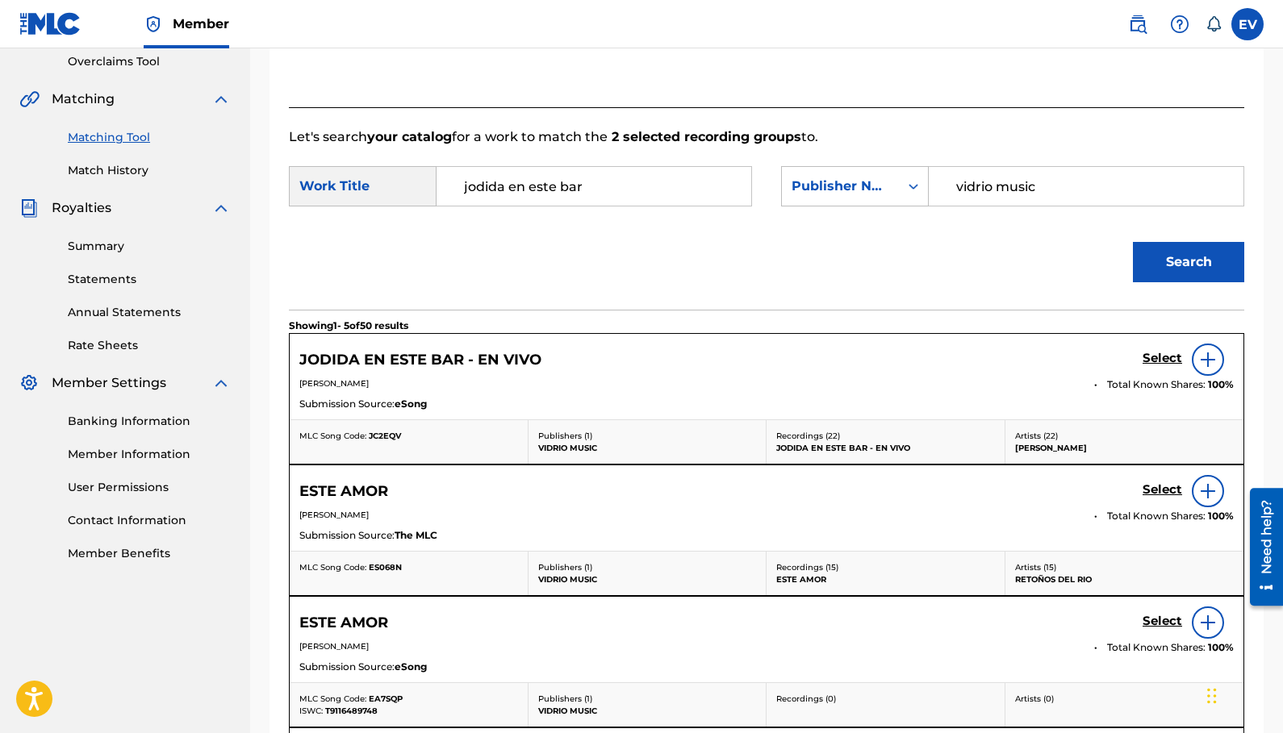
click at [1155, 356] on h5 "Select" at bounding box center [1162, 358] width 40 height 15
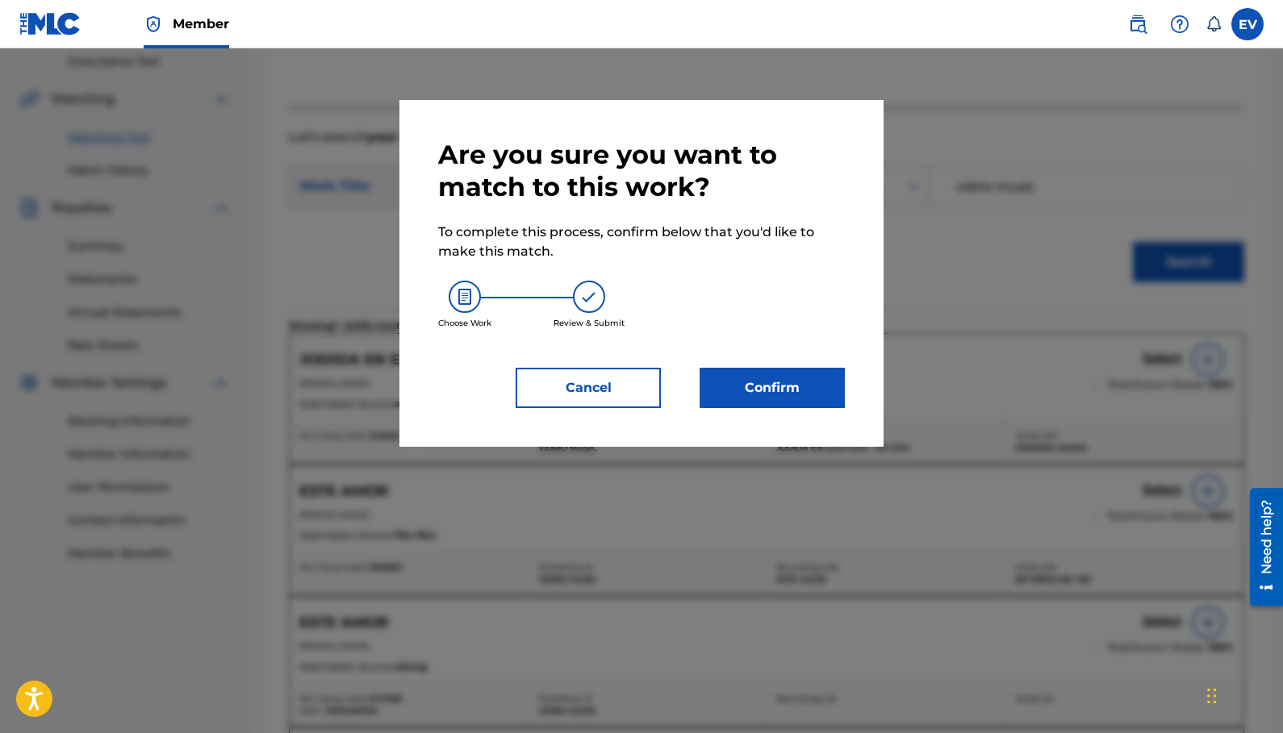
click at [786, 382] on button "Confirm" at bounding box center [772, 388] width 145 height 40
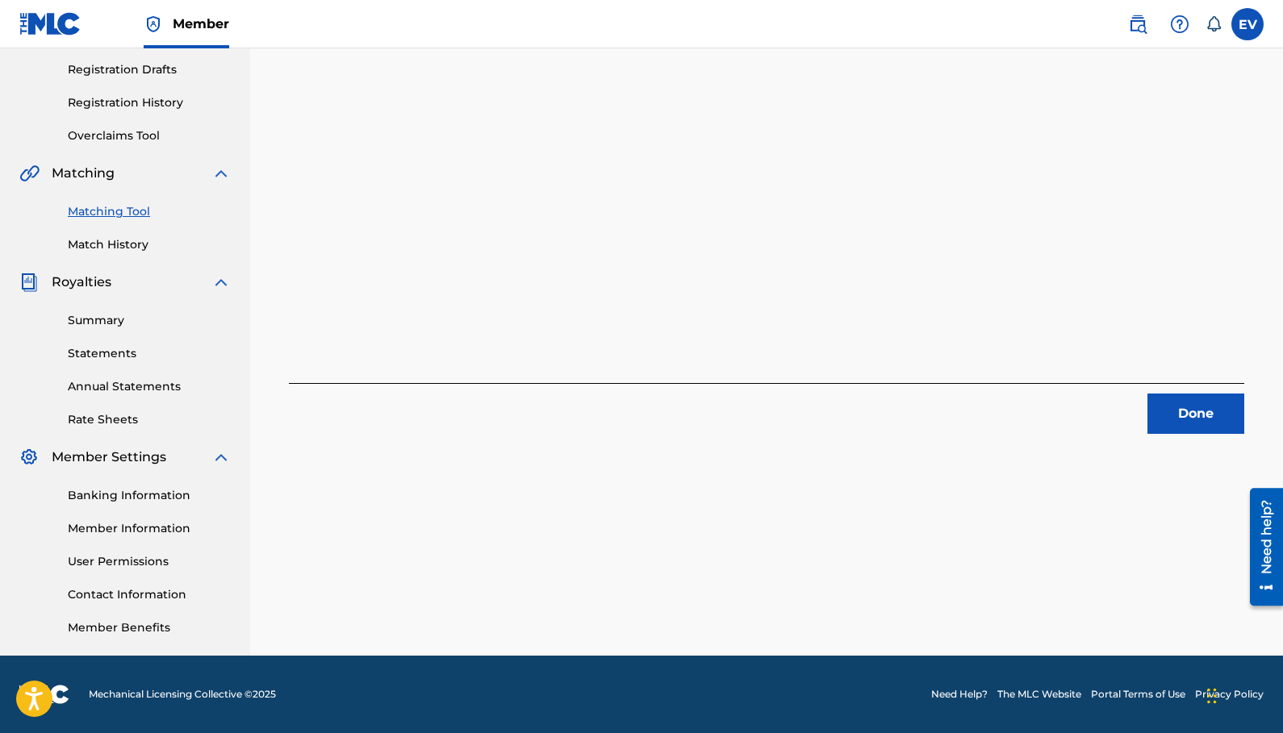
click at [1172, 412] on button "Done" at bounding box center [1195, 414] width 97 height 40
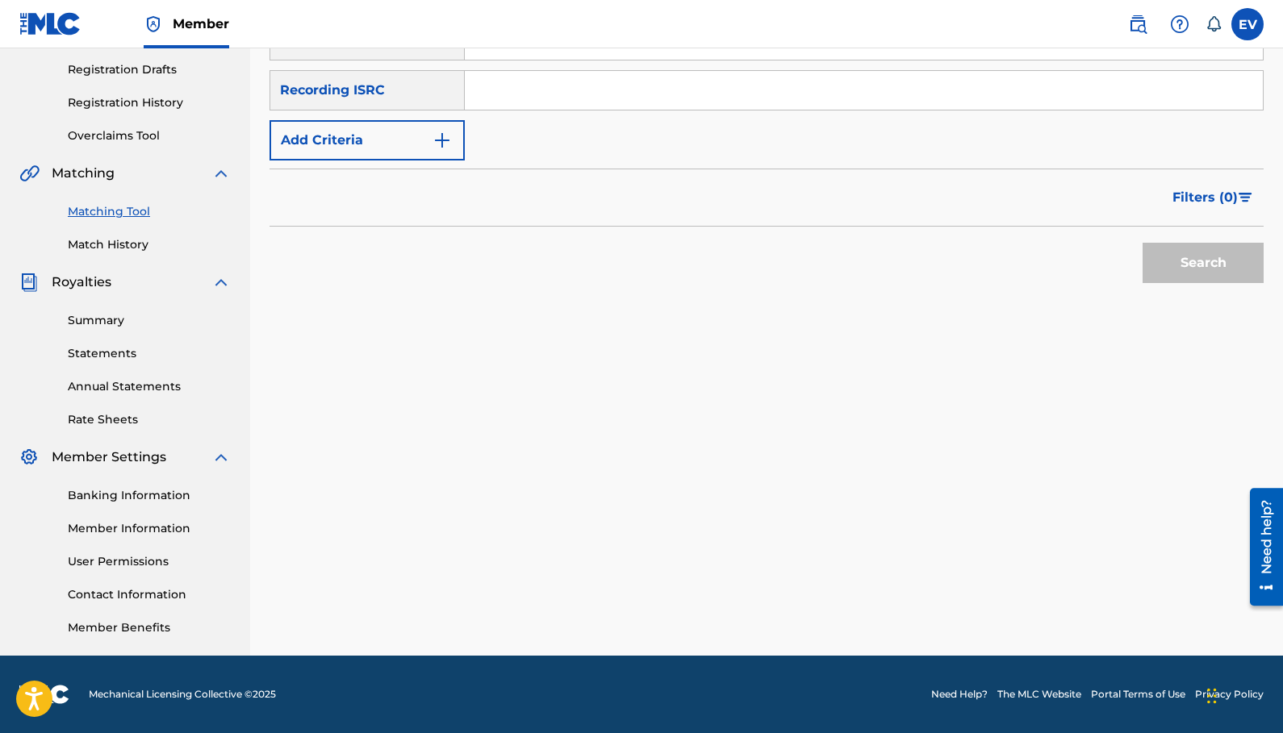
scroll to position [0, 0]
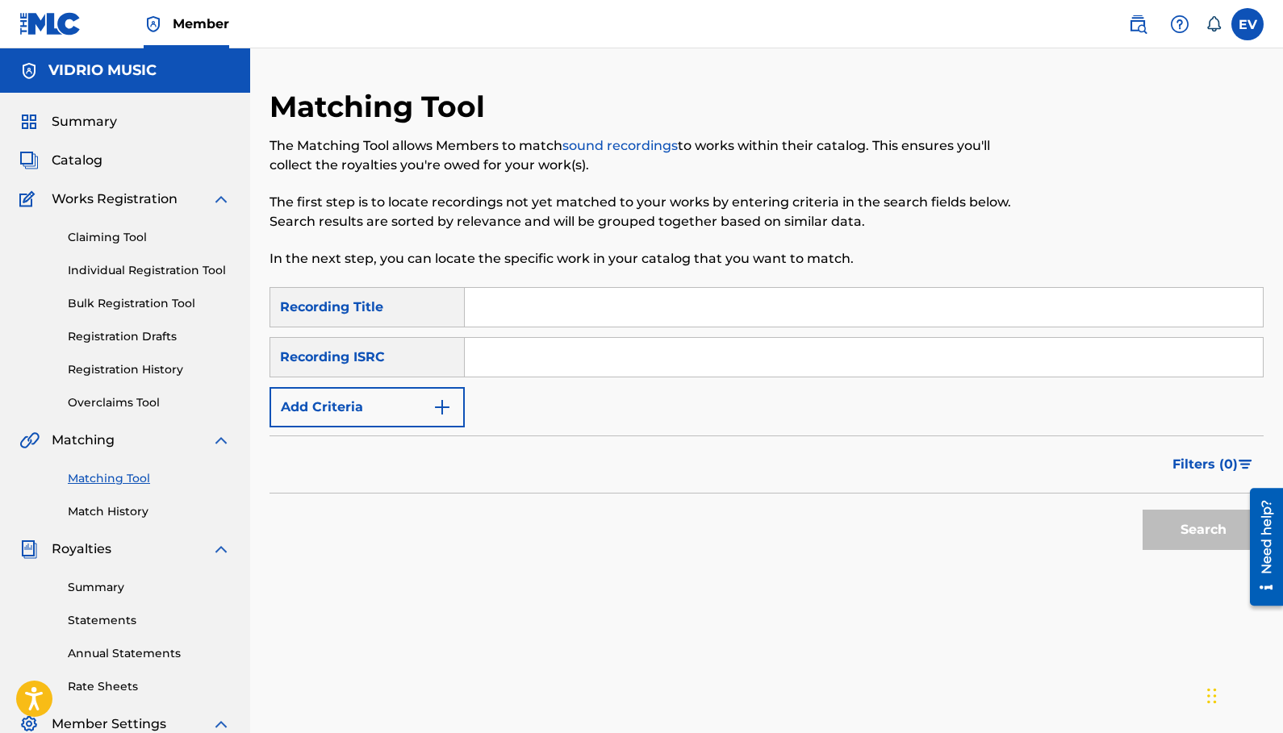
click at [75, 117] on span "Summary" at bounding box center [84, 121] width 65 height 19
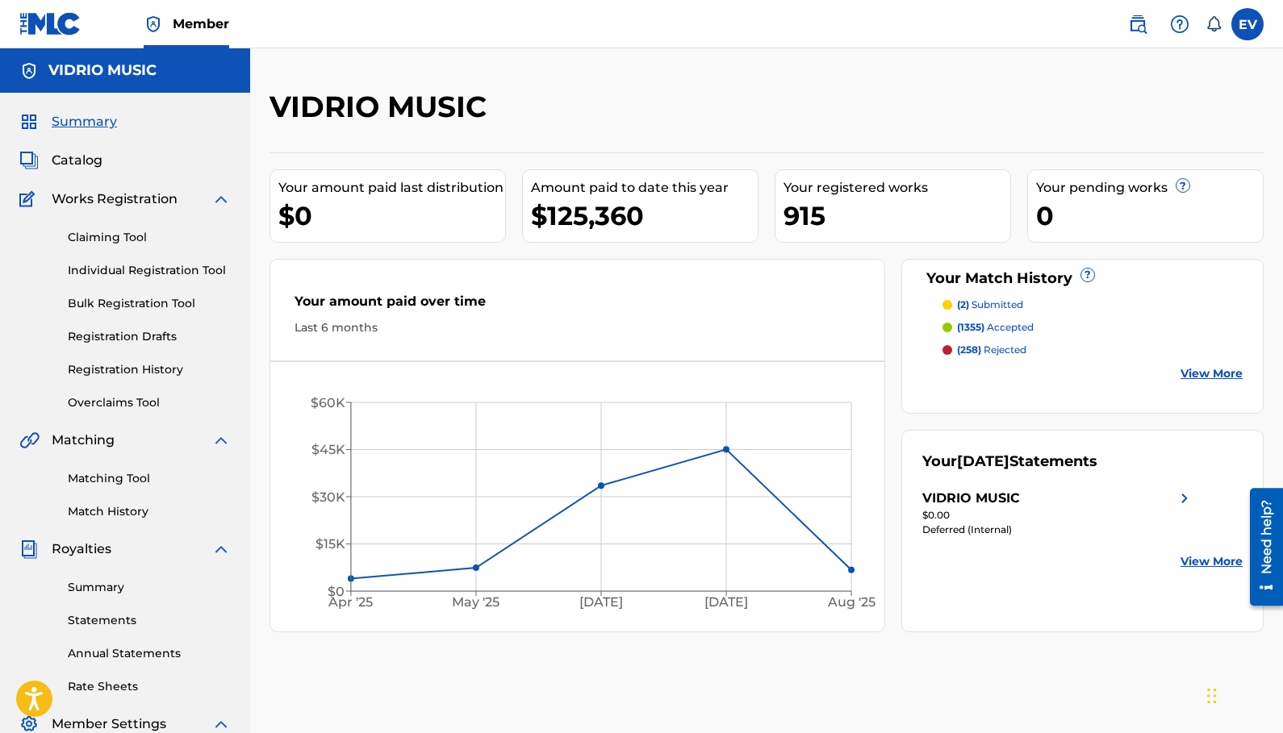
click at [117, 479] on link "Matching Tool" at bounding box center [149, 478] width 163 height 17
